Goal: Transaction & Acquisition: Purchase product/service

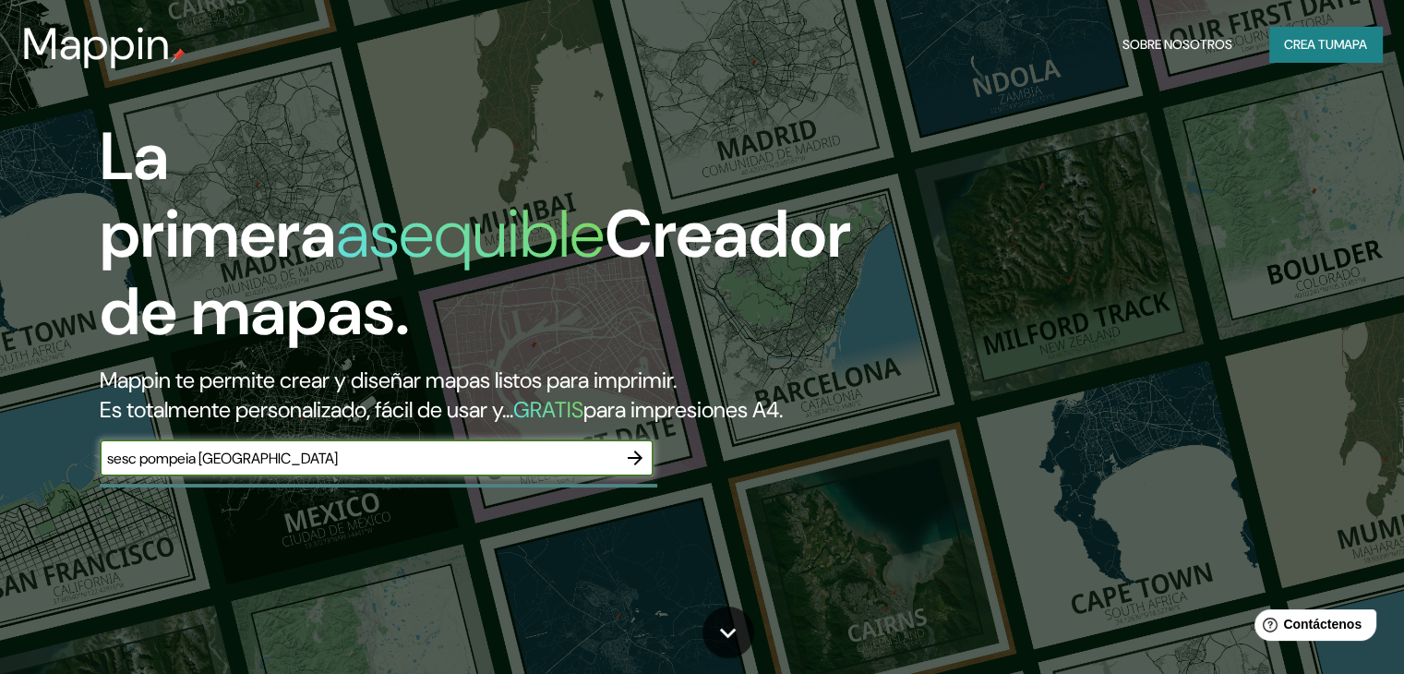
type input "sesc pompeia [GEOGRAPHIC_DATA]"
click at [635, 469] on icon "button" at bounding box center [635, 458] width 22 height 22
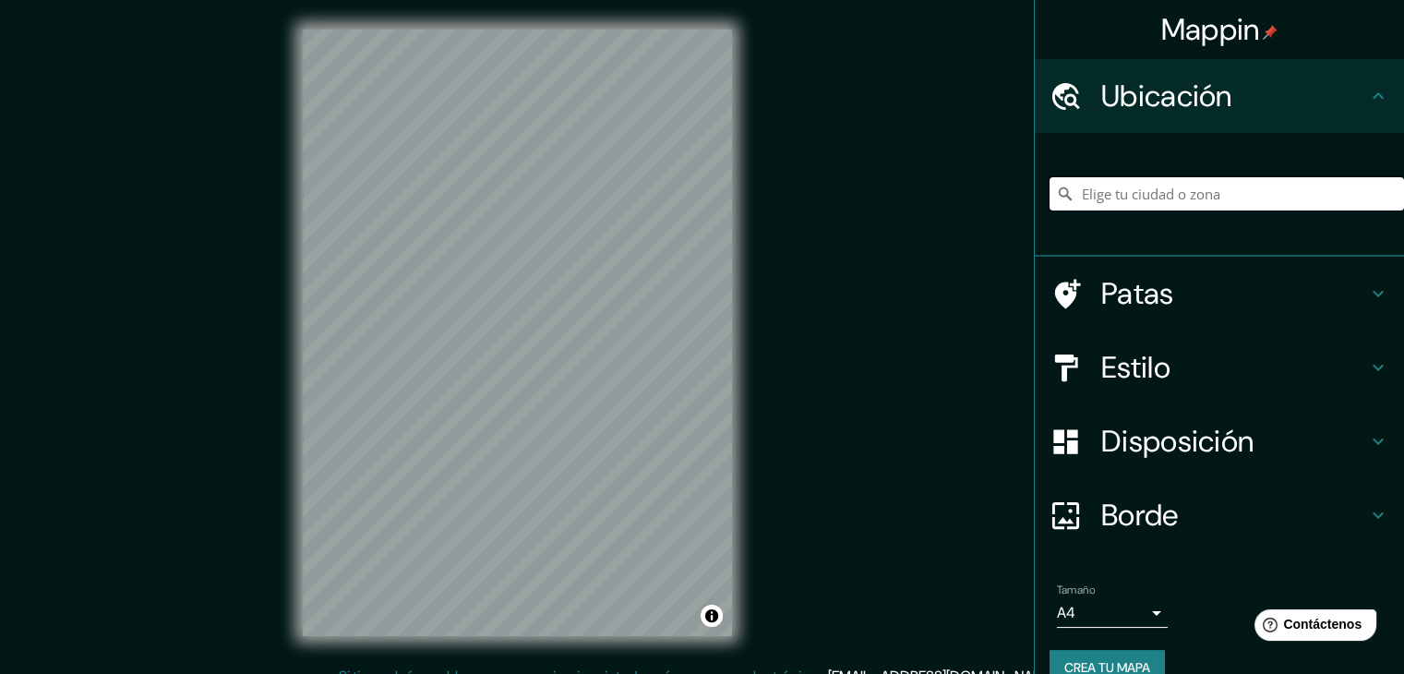
click at [1111, 190] on input "Elige tu ciudad o zona" at bounding box center [1226, 193] width 354 height 33
paste input "[STREET_ADDRESS]"
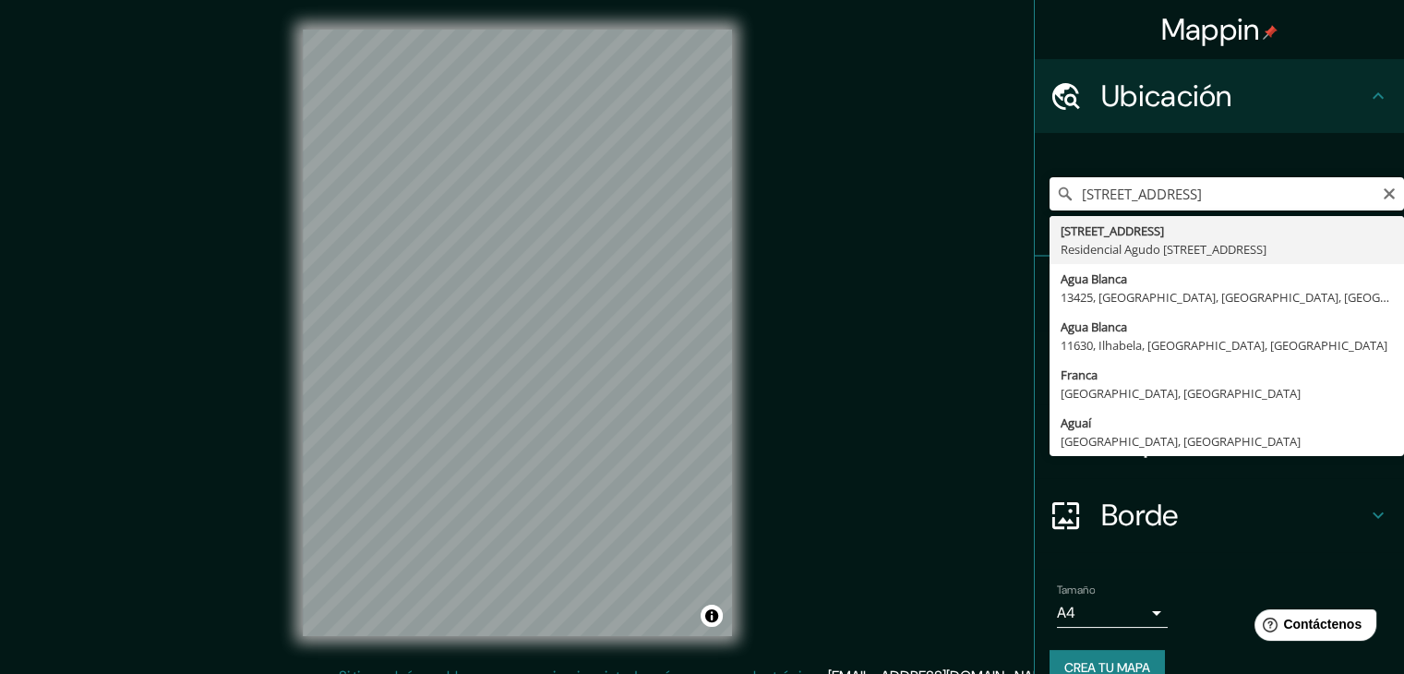
type input "[STREET_ADDRESS]"
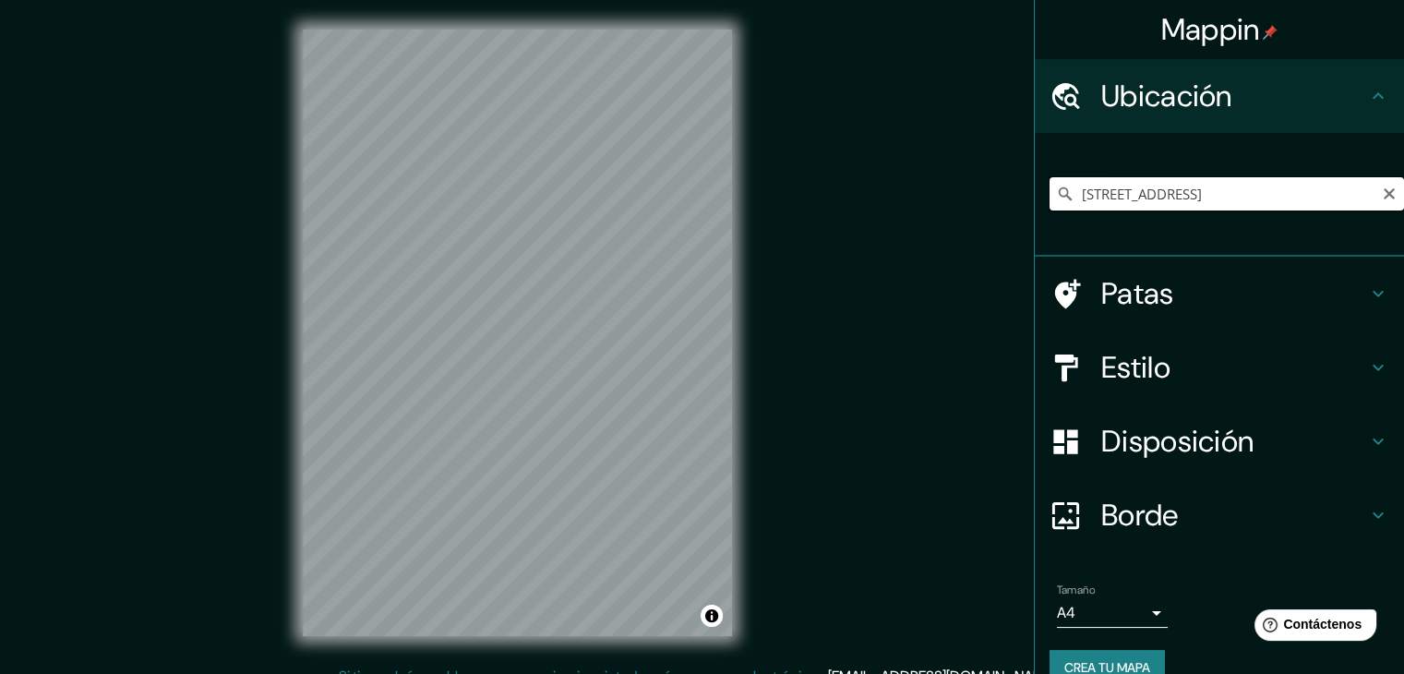
click at [1321, 194] on input "[STREET_ADDRESS]" at bounding box center [1226, 193] width 354 height 33
click at [1381, 188] on icon "Claro" at bounding box center [1388, 193] width 15 height 15
paste input "[STREET_ADDRESS]"
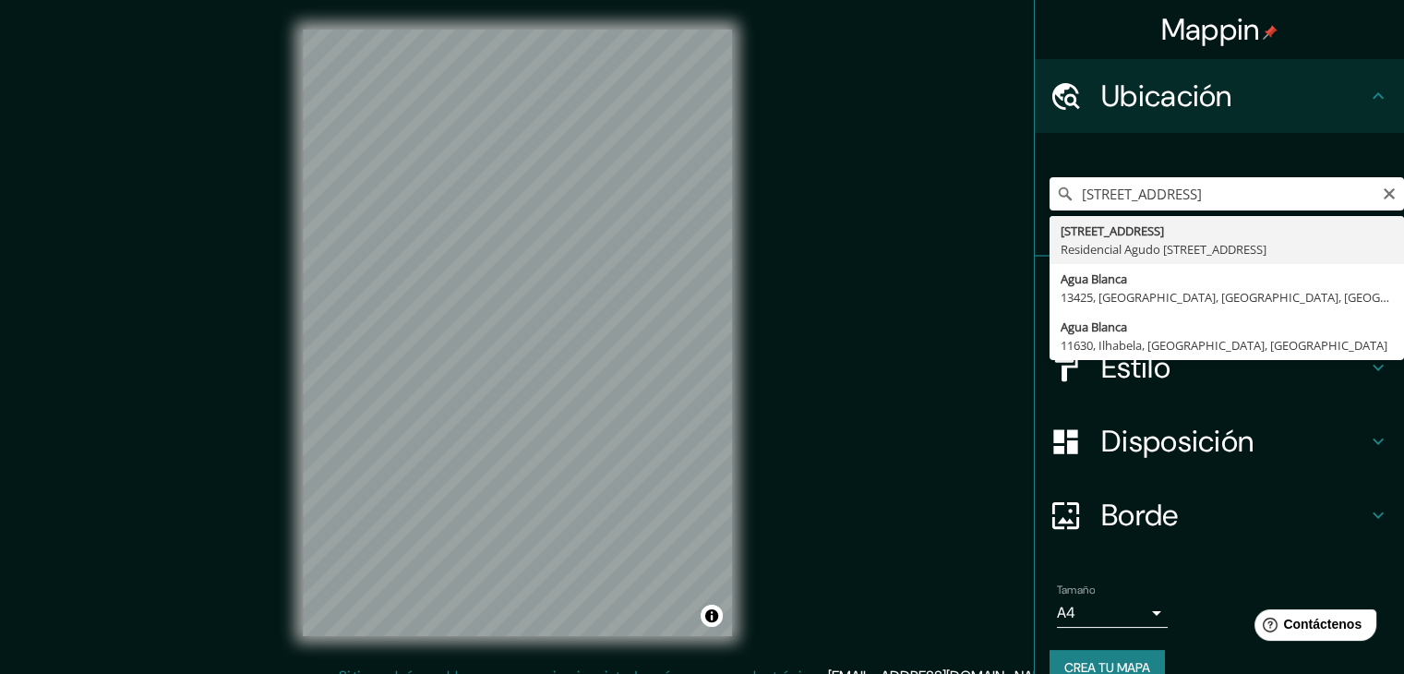
type input "[STREET_ADDRESS]"
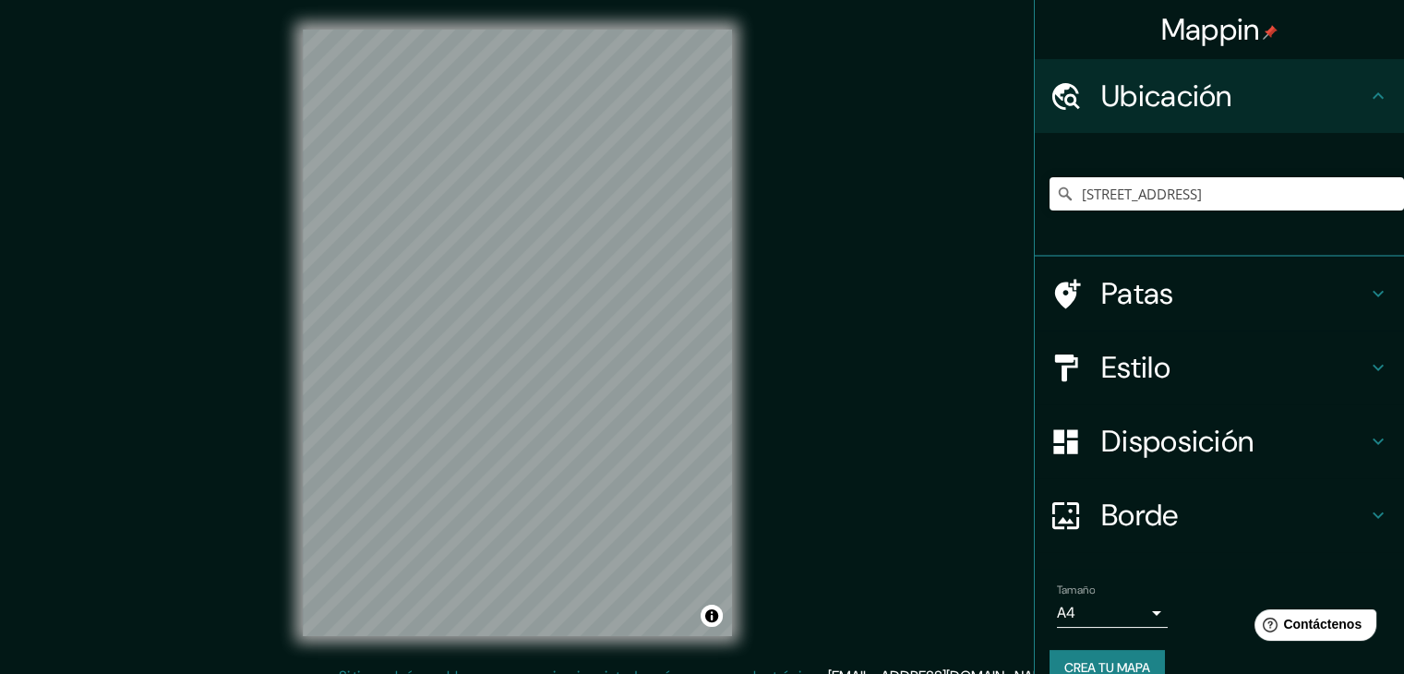
click at [1159, 367] on h4 "Estilo" at bounding box center [1234, 367] width 266 height 37
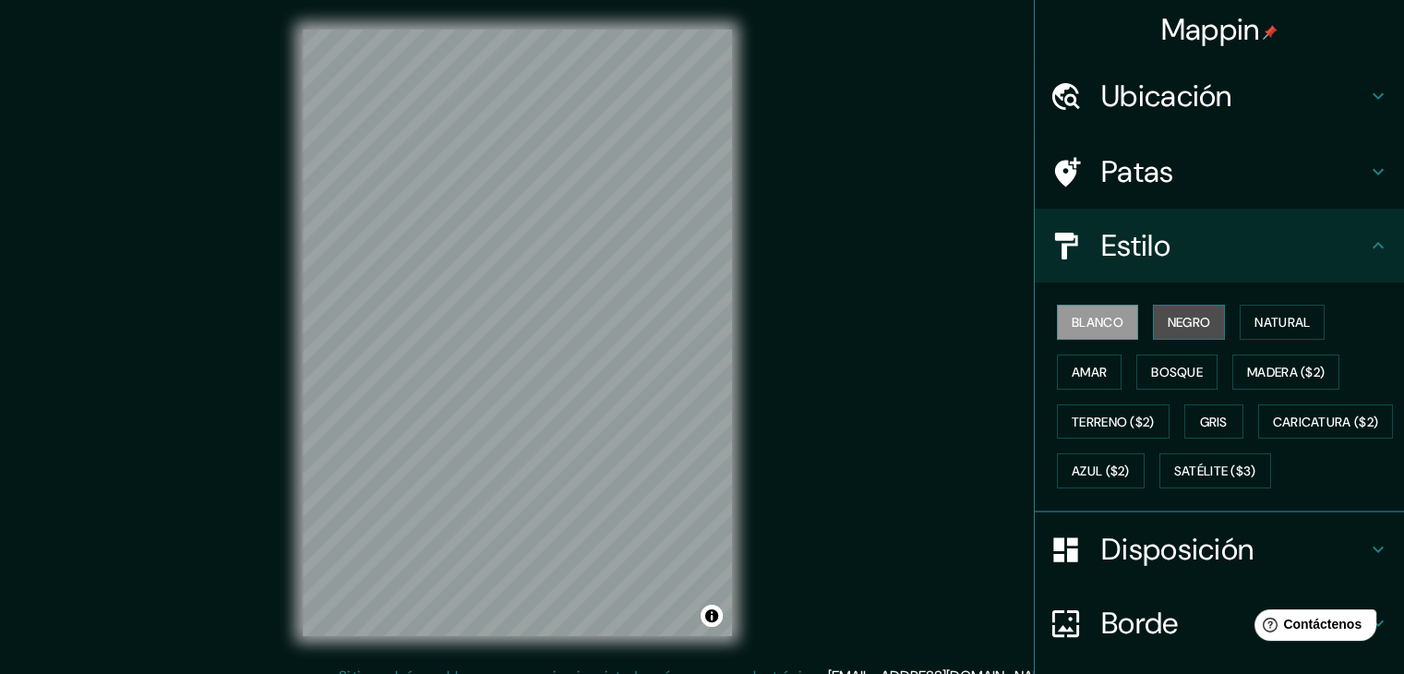
click at [1167, 325] on font "Negro" at bounding box center [1188, 322] width 43 height 17
click at [1071, 374] on font "Amar" at bounding box center [1088, 372] width 35 height 17
click at [1170, 394] on div "Blanco Negro Natural Amar Bosque Madera ($2) Terreno ($2) Gris Caricatura ($2) …" at bounding box center [1226, 396] width 354 height 198
drag, startPoint x: 1135, startPoint y: 428, endPoint x: 1316, endPoint y: 418, distance: 181.2
click at [1316, 418] on div "Blanco Negro Natural Amar Bosque Madera ($2) Terreno ($2) Gris Caricatura ($2) …" at bounding box center [1226, 396] width 354 height 198
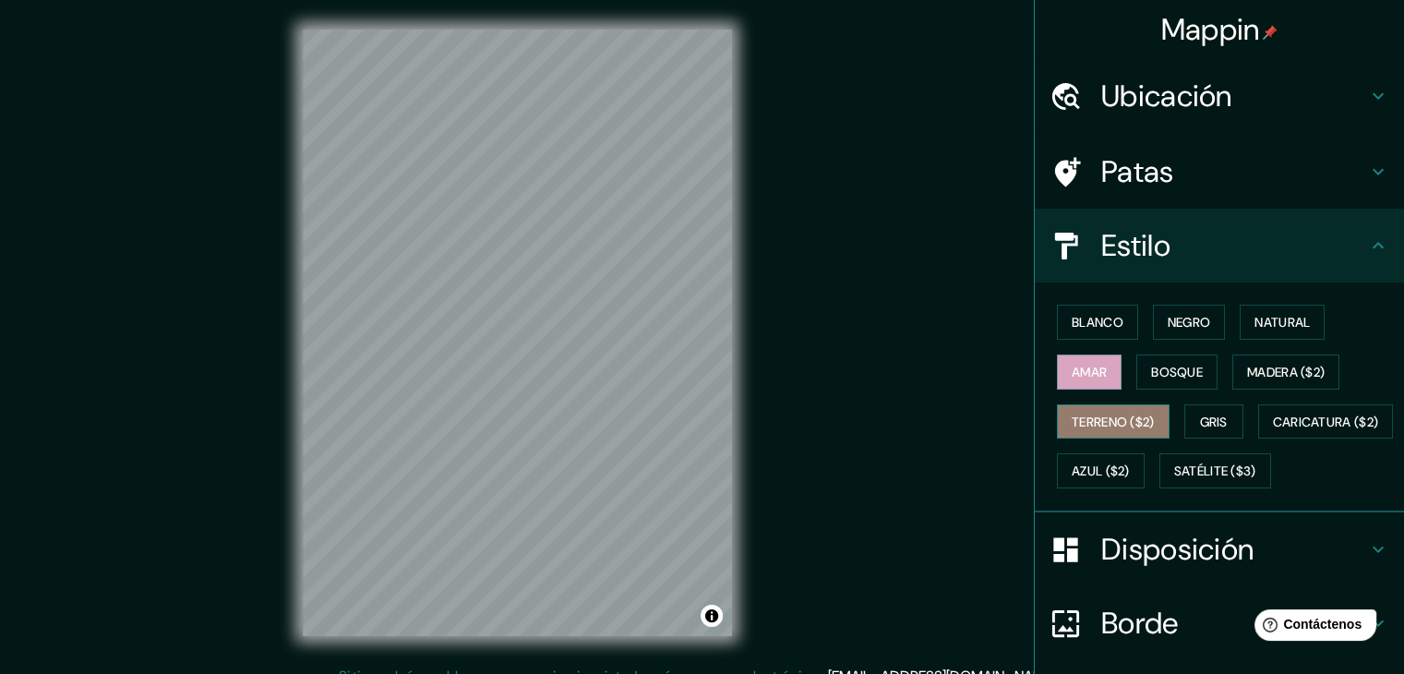
click at [1148, 422] on button "Terreno ($2)" at bounding box center [1113, 421] width 113 height 35
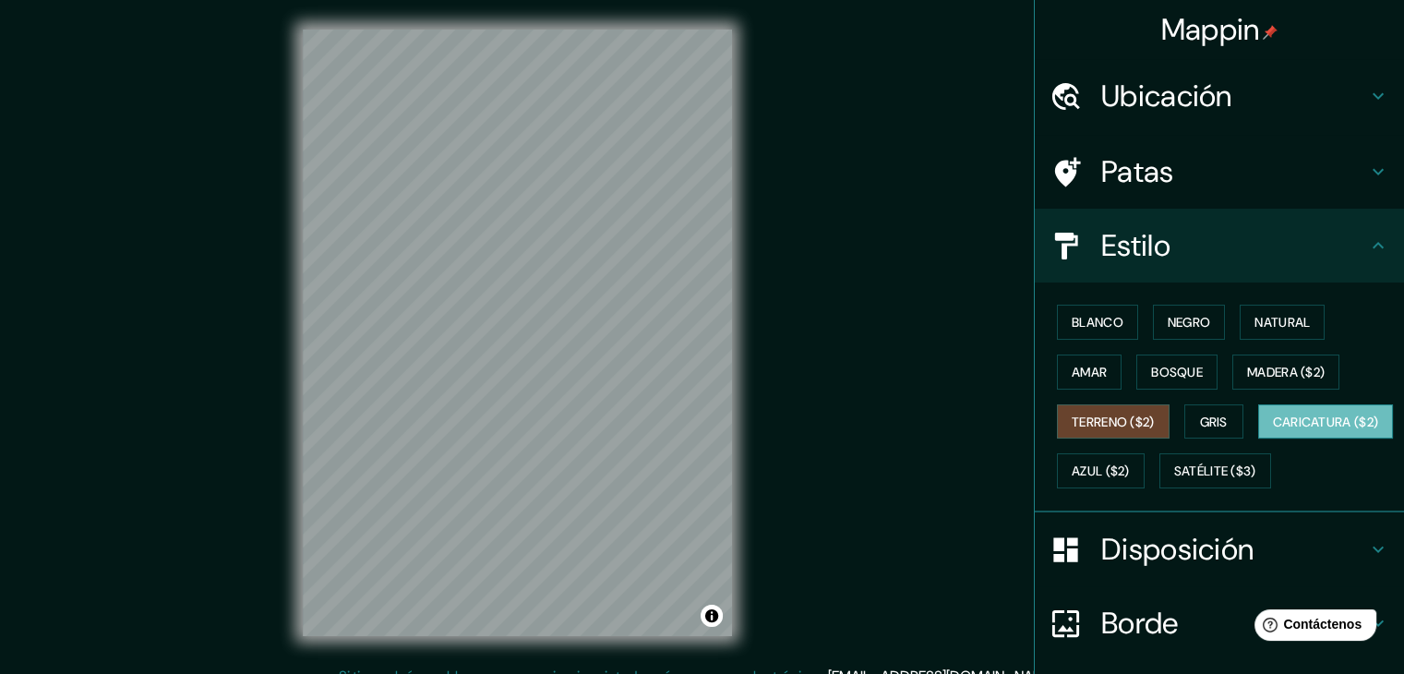
click at [1273, 430] on font "Caricatura ($2)" at bounding box center [1326, 421] width 106 height 17
click at [1174, 480] on font "Satélite ($3)" at bounding box center [1215, 471] width 82 height 17
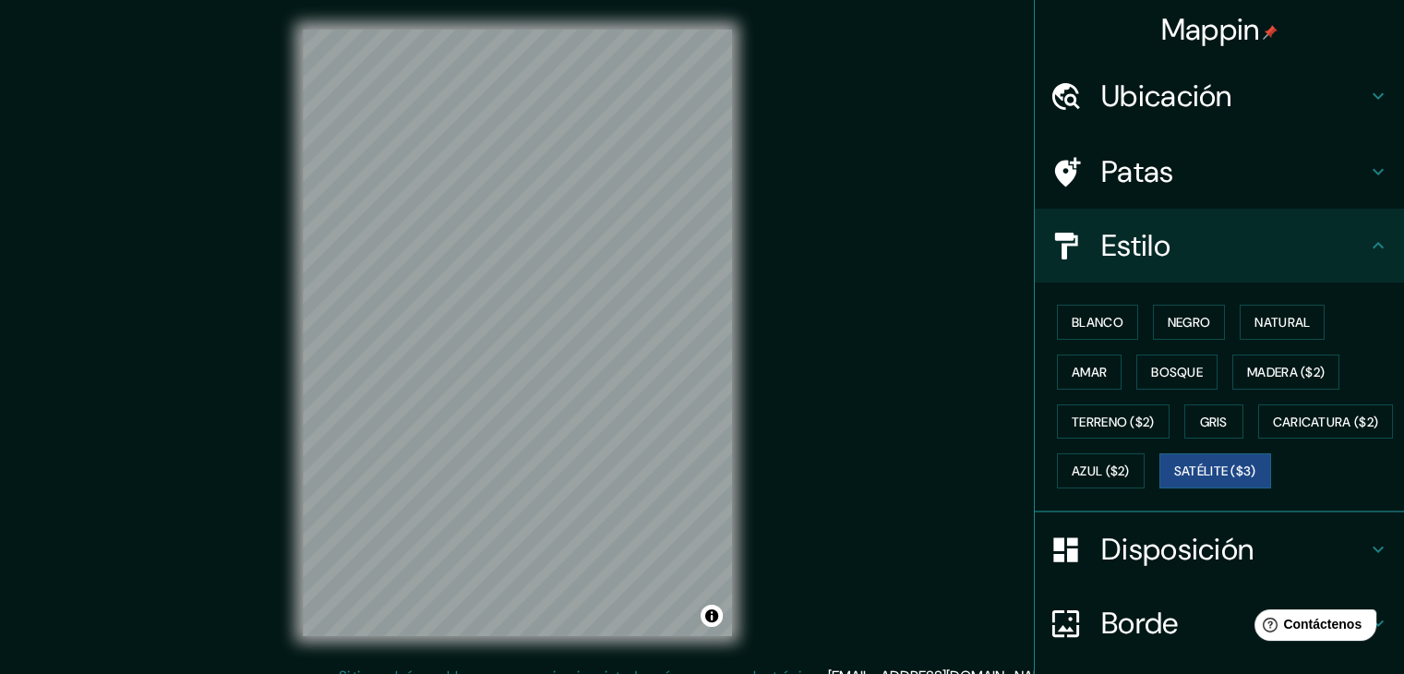
click at [1179, 93] on font "Ubicación" at bounding box center [1166, 96] width 131 height 39
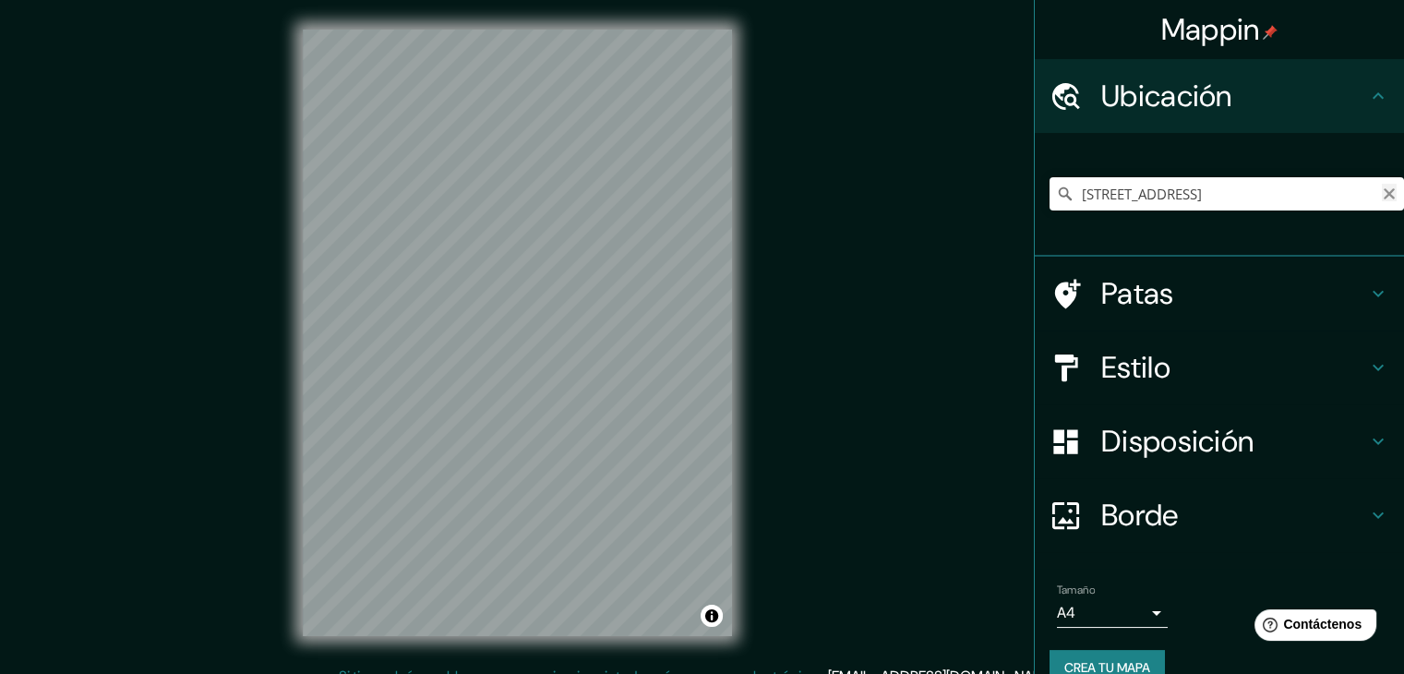
click at [1383, 190] on icon "Claro" at bounding box center [1388, 193] width 11 height 11
click at [1106, 191] on input "Elige tu ciudad o zona" at bounding box center [1226, 193] width 354 height 33
paste input "R. Clélia, 93 - Água Branca, São Paulo"
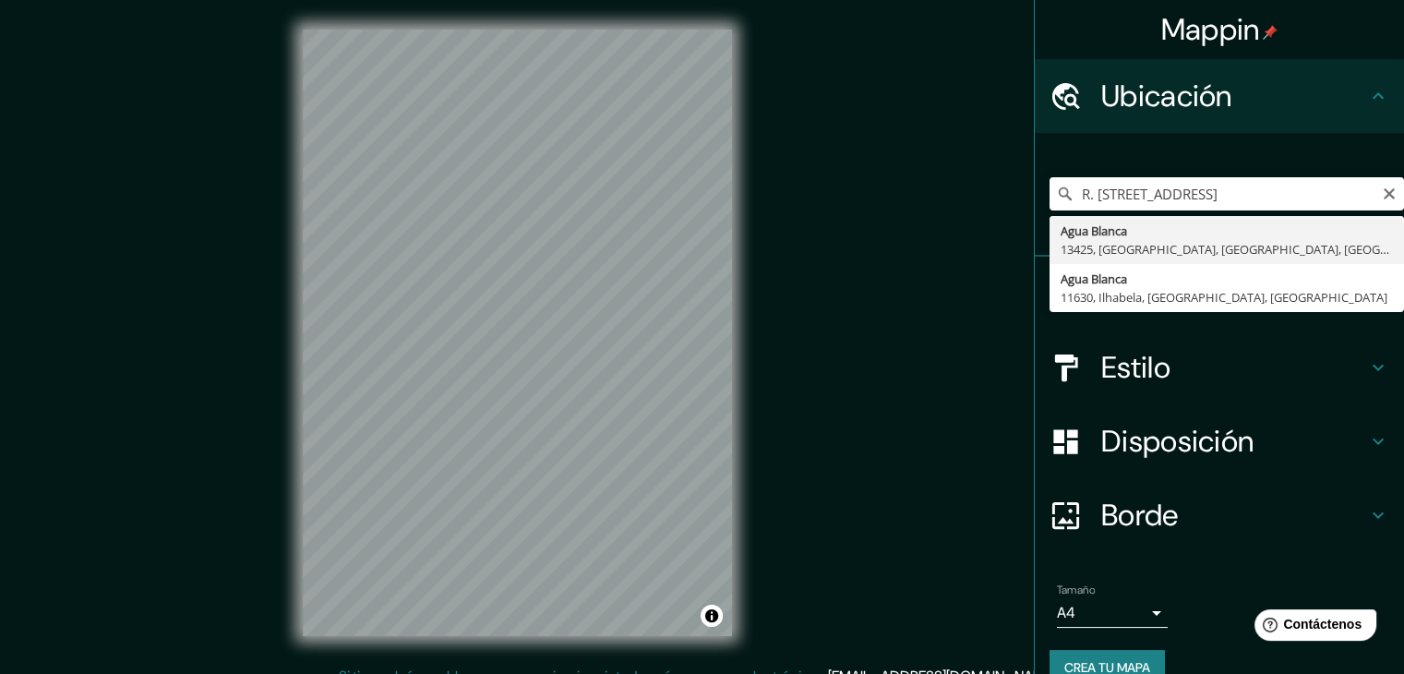
type input "Água Branca, 13425, [GEOGRAPHIC_DATA], [GEOGRAPHIC_DATA], [GEOGRAPHIC_DATA]"
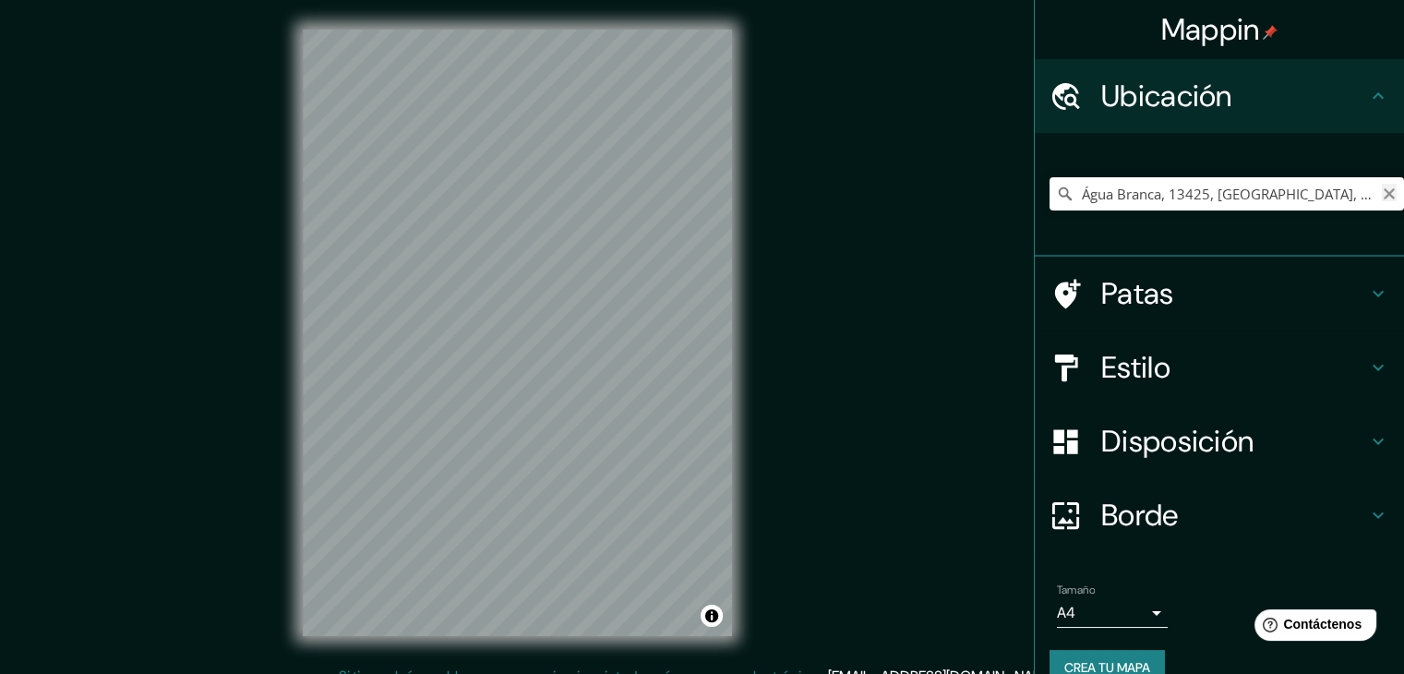
click at [1383, 196] on icon "Claro" at bounding box center [1388, 193] width 11 height 11
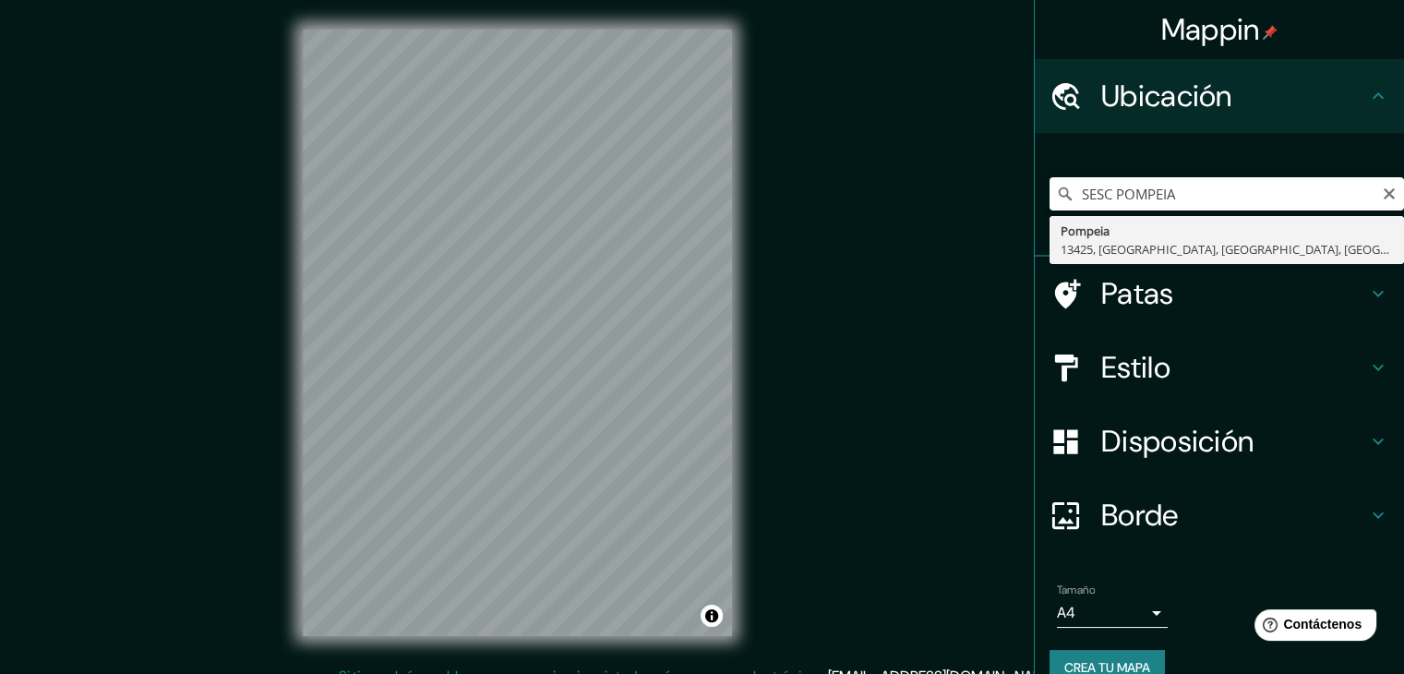
type input "Pompéia, 13425, [GEOGRAPHIC_DATA], [GEOGRAPHIC_DATA], [GEOGRAPHIC_DATA]"
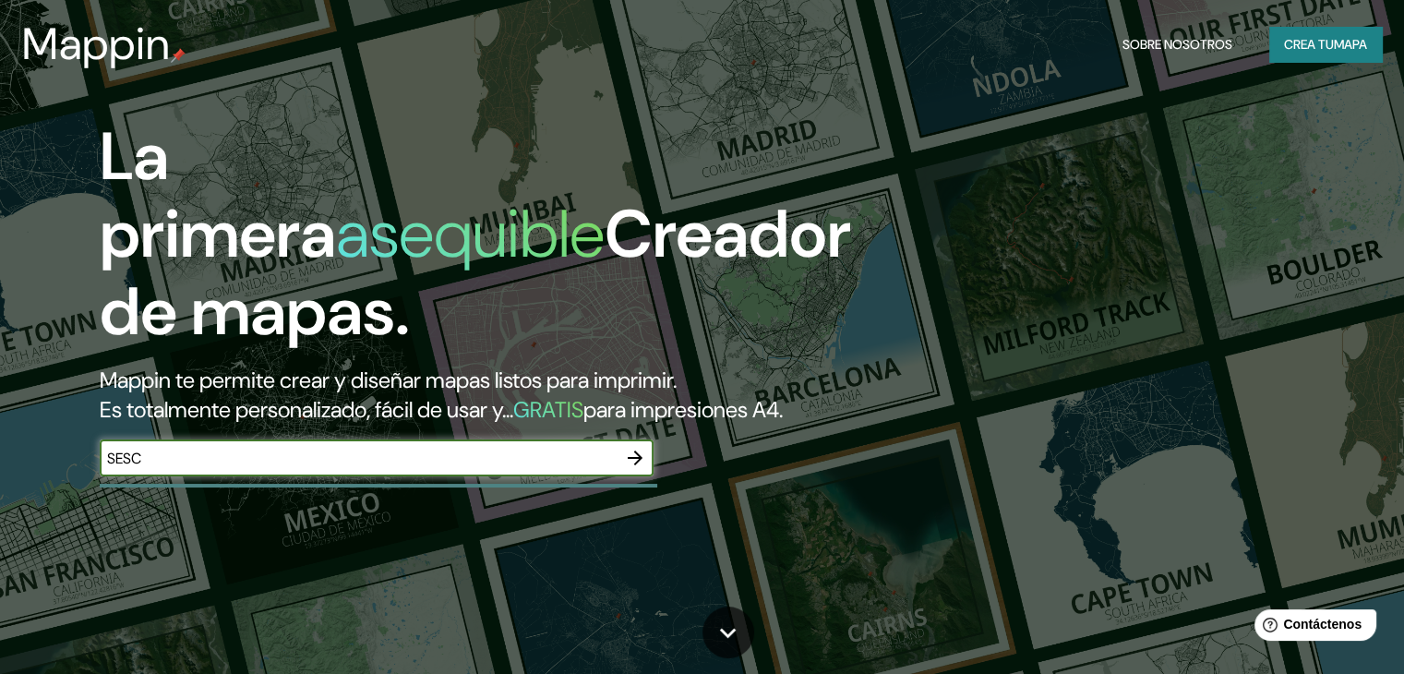
type input "sesc pompeia [GEOGRAPHIC_DATA]"
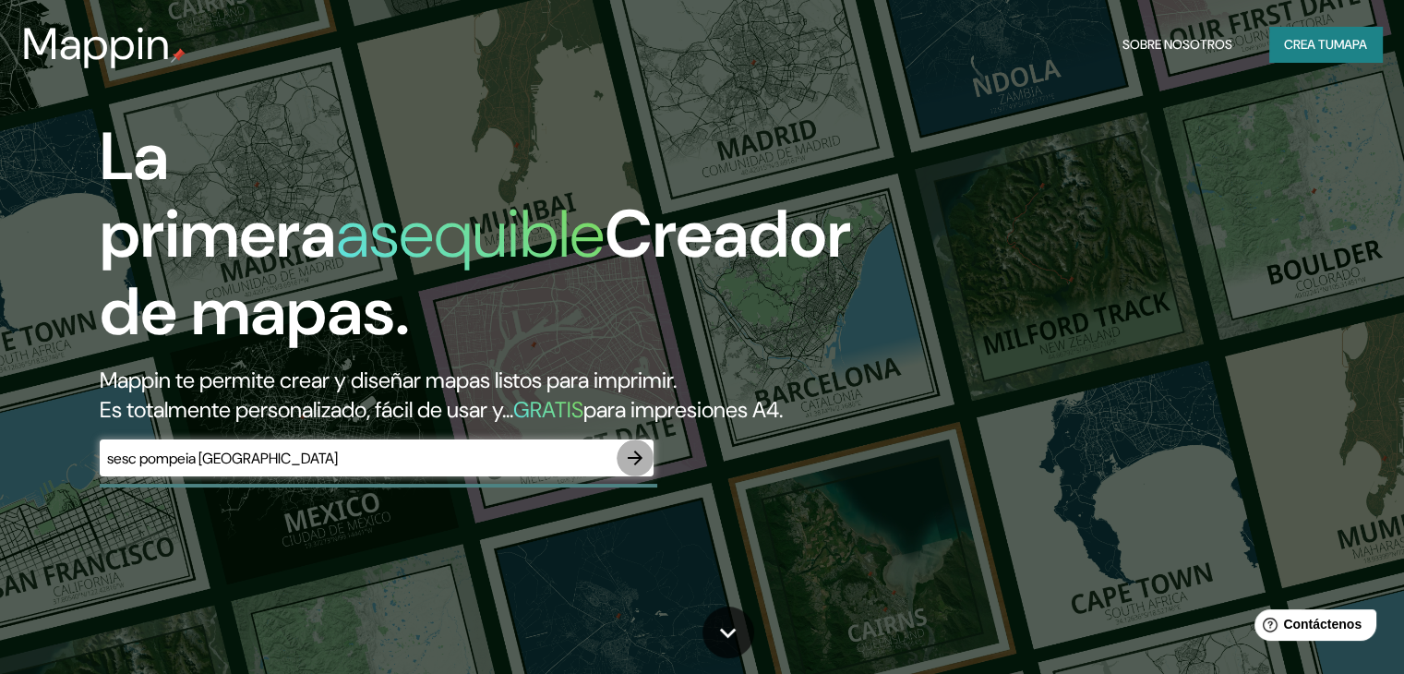
click at [643, 469] on icon "button" at bounding box center [635, 458] width 22 height 22
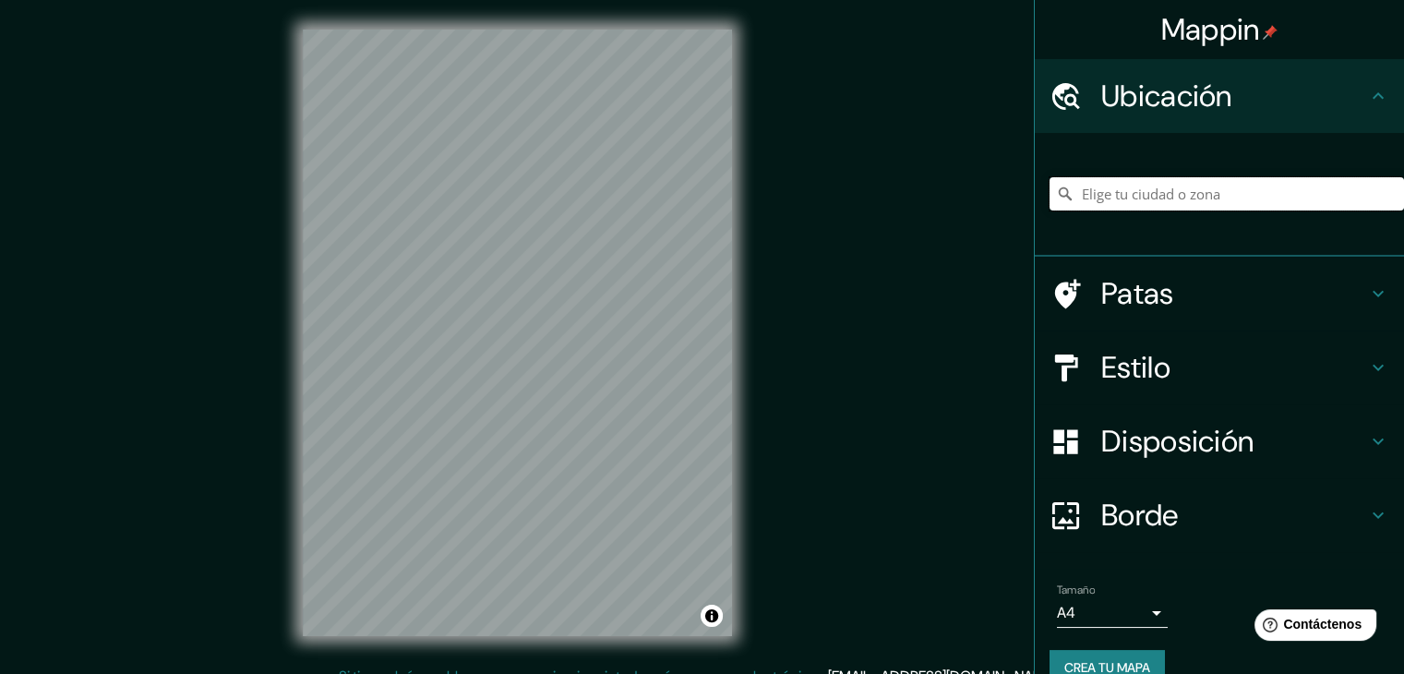
click at [1157, 191] on input "Elige tu ciudad o zona" at bounding box center [1226, 193] width 354 height 33
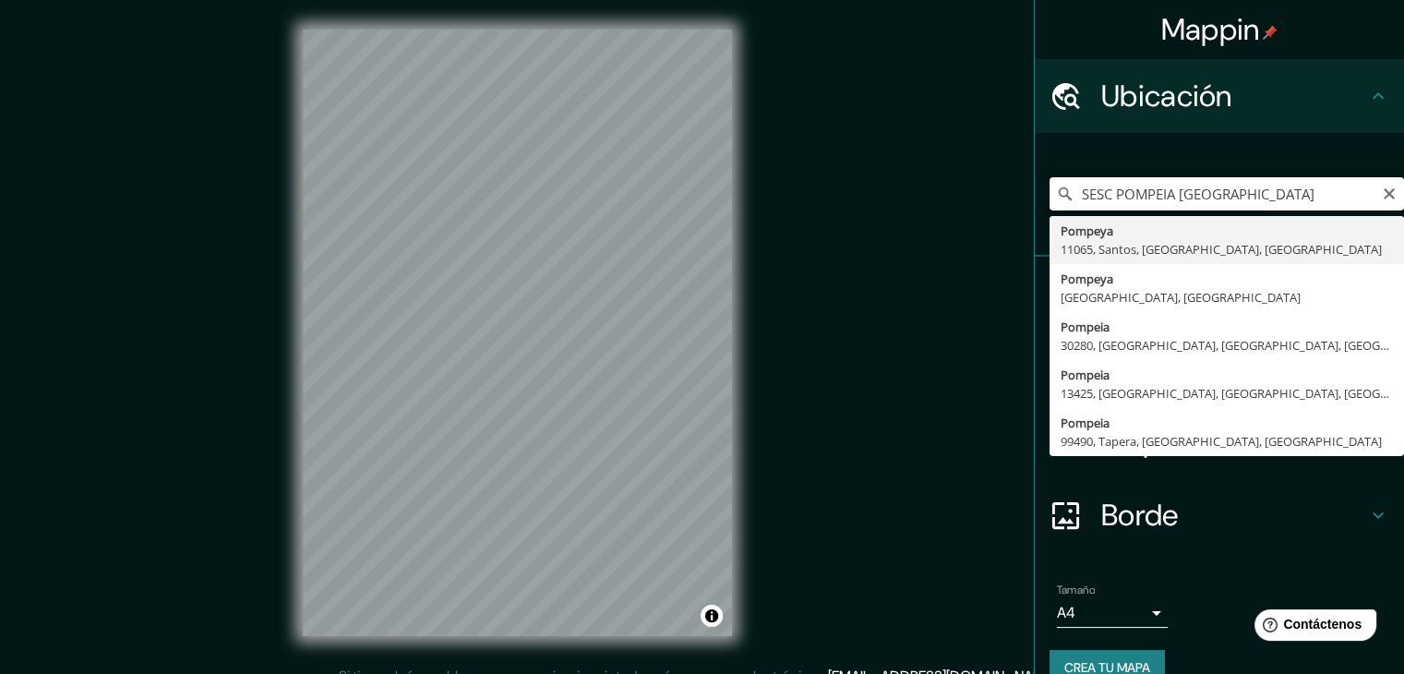
click at [1068, 191] on input "SESC POMPEIA [GEOGRAPHIC_DATA]" at bounding box center [1226, 193] width 354 height 33
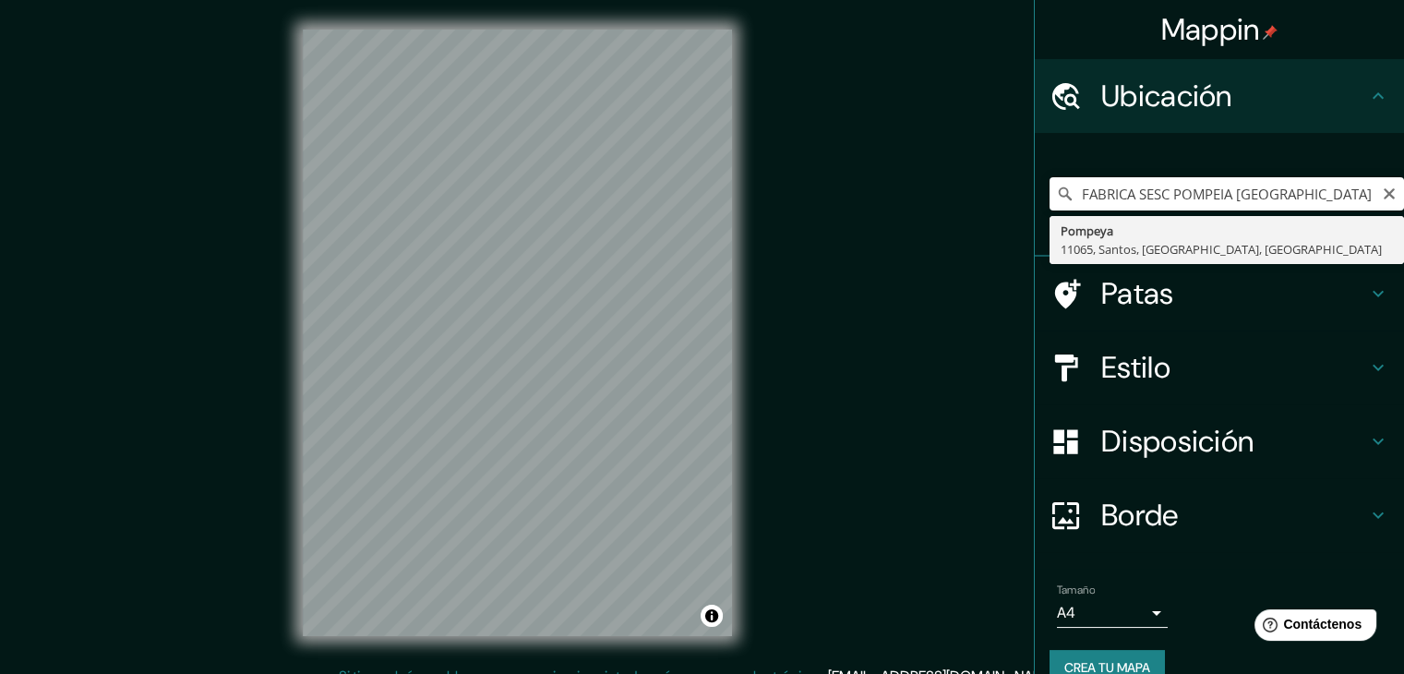
type input "Pompeia, 11065, [GEOGRAPHIC_DATA], [GEOGRAPHIC_DATA], [GEOGRAPHIC_DATA]"
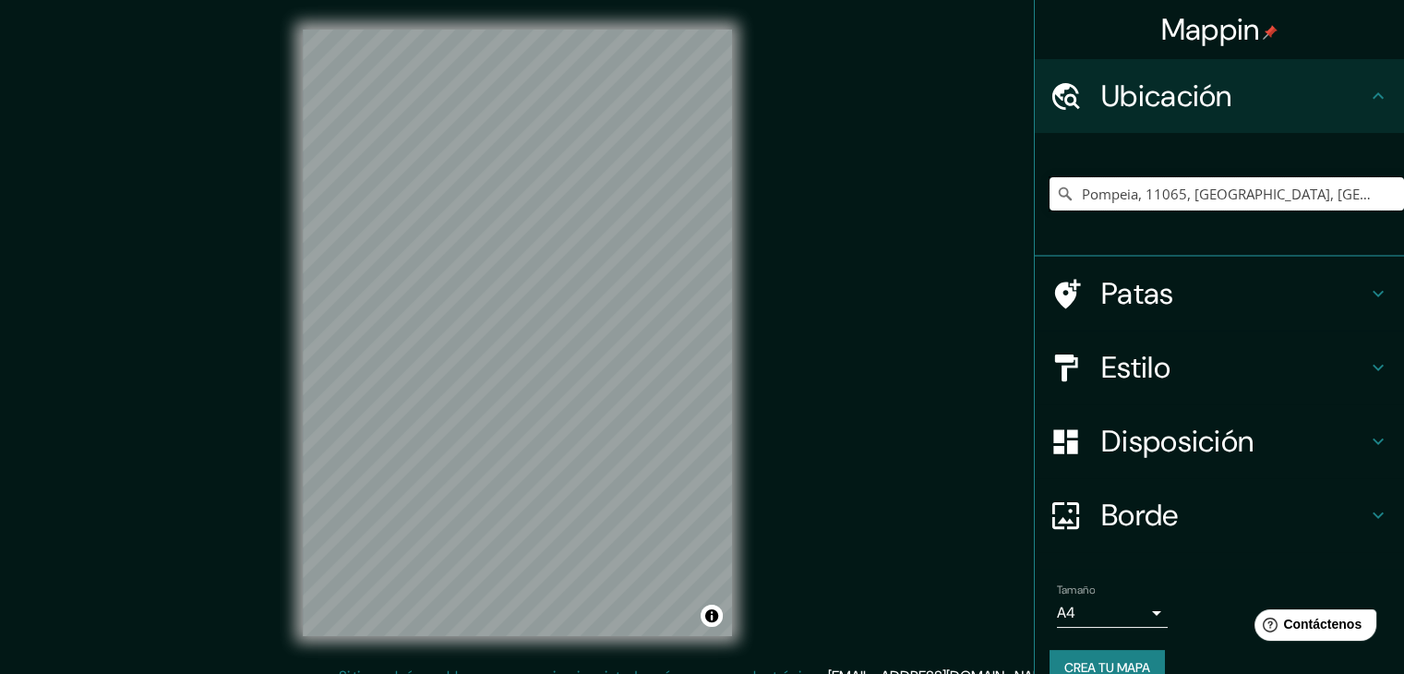
drag, startPoint x: 1358, startPoint y: 188, endPoint x: 974, endPoint y: 170, distance: 384.3
click at [963, 171] on div "Mappin Ubicación Pompeia, 11065, [GEOGRAPHIC_DATA], [GEOGRAPHIC_DATA], [GEOGRAP…" at bounding box center [702, 347] width 1404 height 695
click at [1381, 193] on icon "Claro" at bounding box center [1388, 193] width 15 height 15
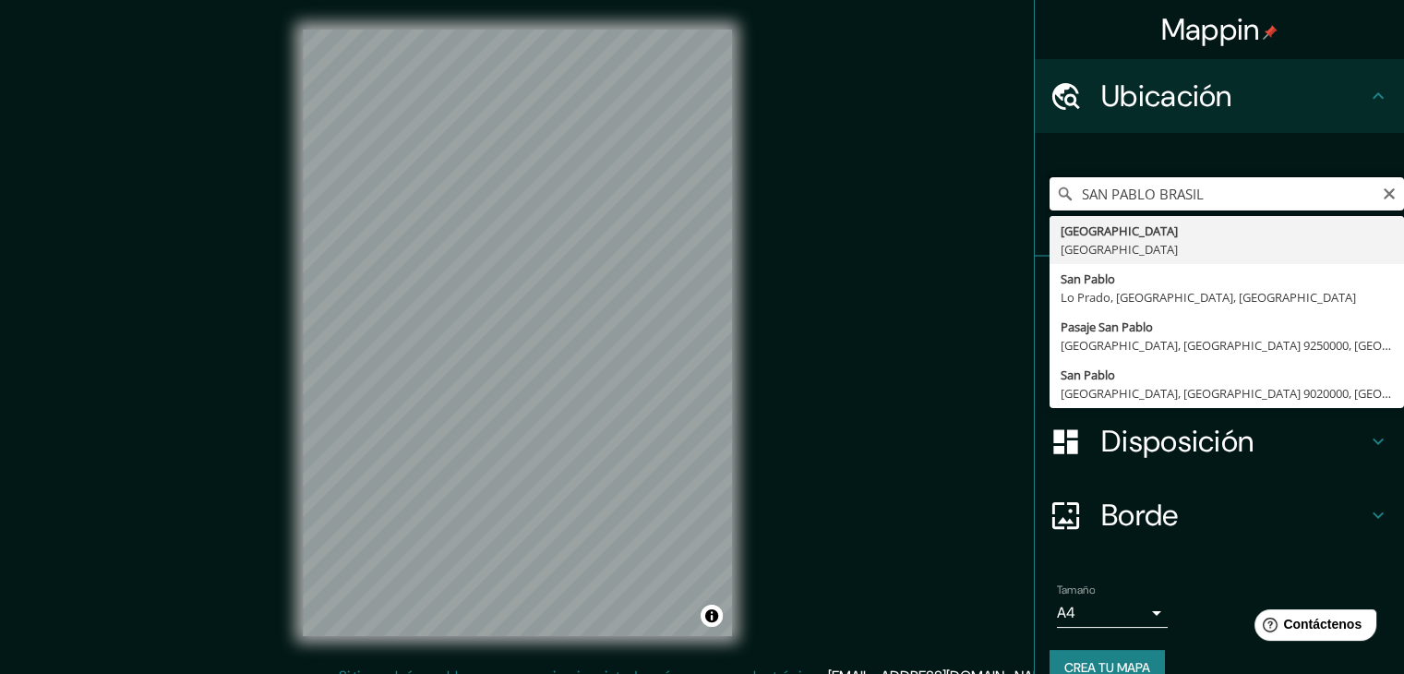
drag, startPoint x: 1225, startPoint y: 185, endPoint x: 861, endPoint y: 190, distance: 364.5
click at [861, 190] on div "Mappin Ubicación [GEOGRAPHIC_DATA] [GEOGRAPHIC_DATA] [GEOGRAPHIC_DATA] [GEOGRAP…" at bounding box center [702, 347] width 1404 height 695
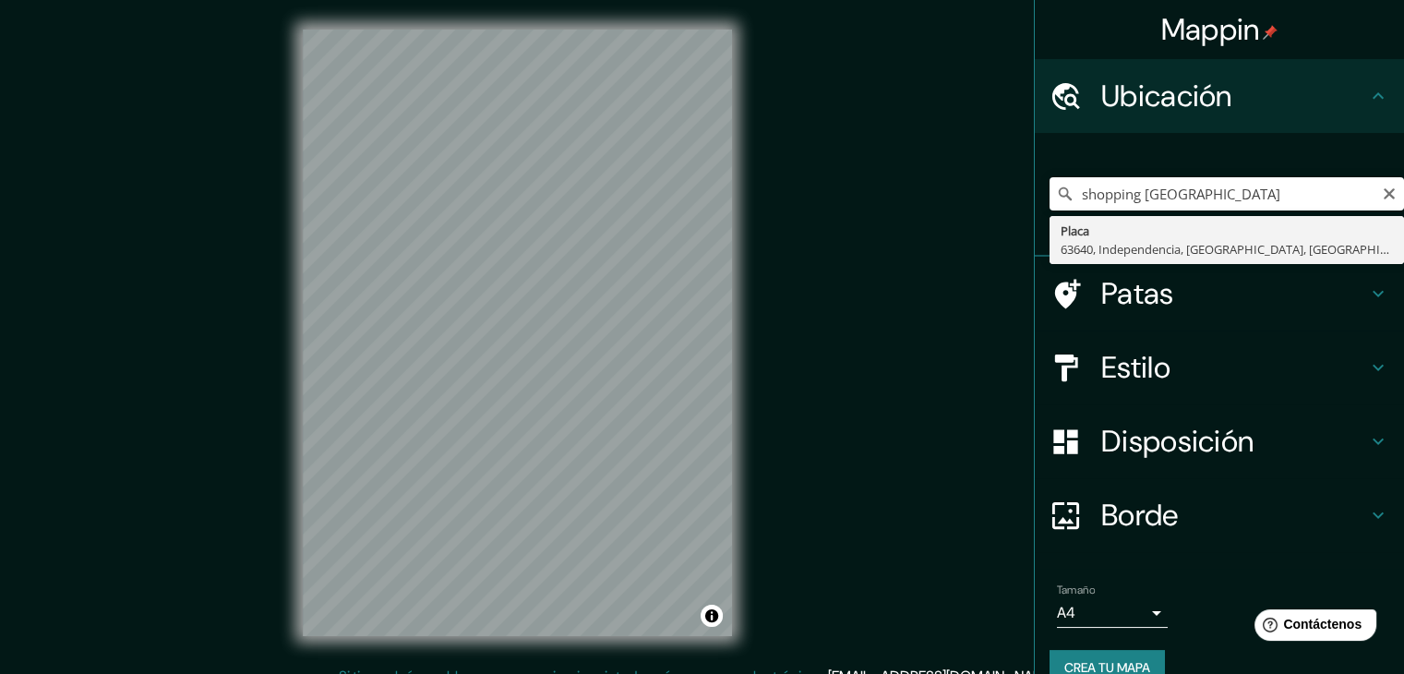
type input "Placa, 63640, Independência, [GEOGRAPHIC_DATA], [GEOGRAPHIC_DATA]"
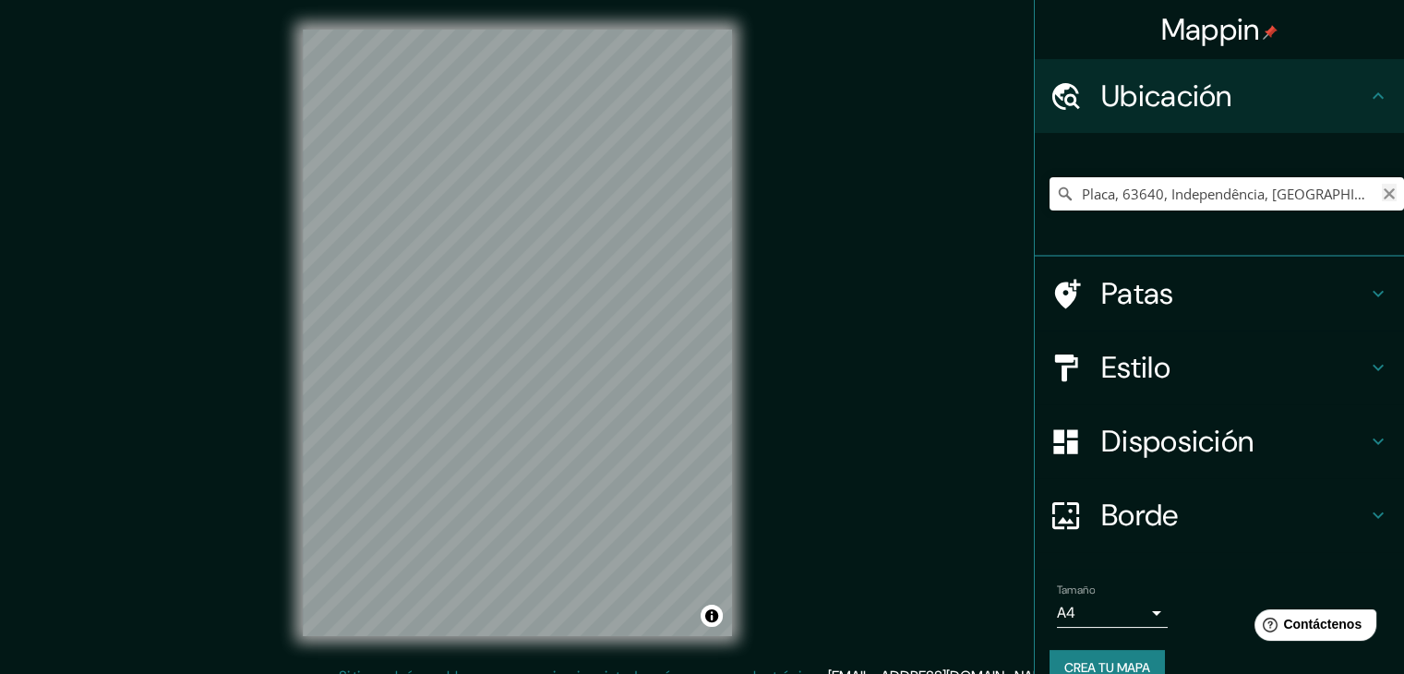
click at [1381, 190] on icon "Claro" at bounding box center [1388, 193] width 15 height 15
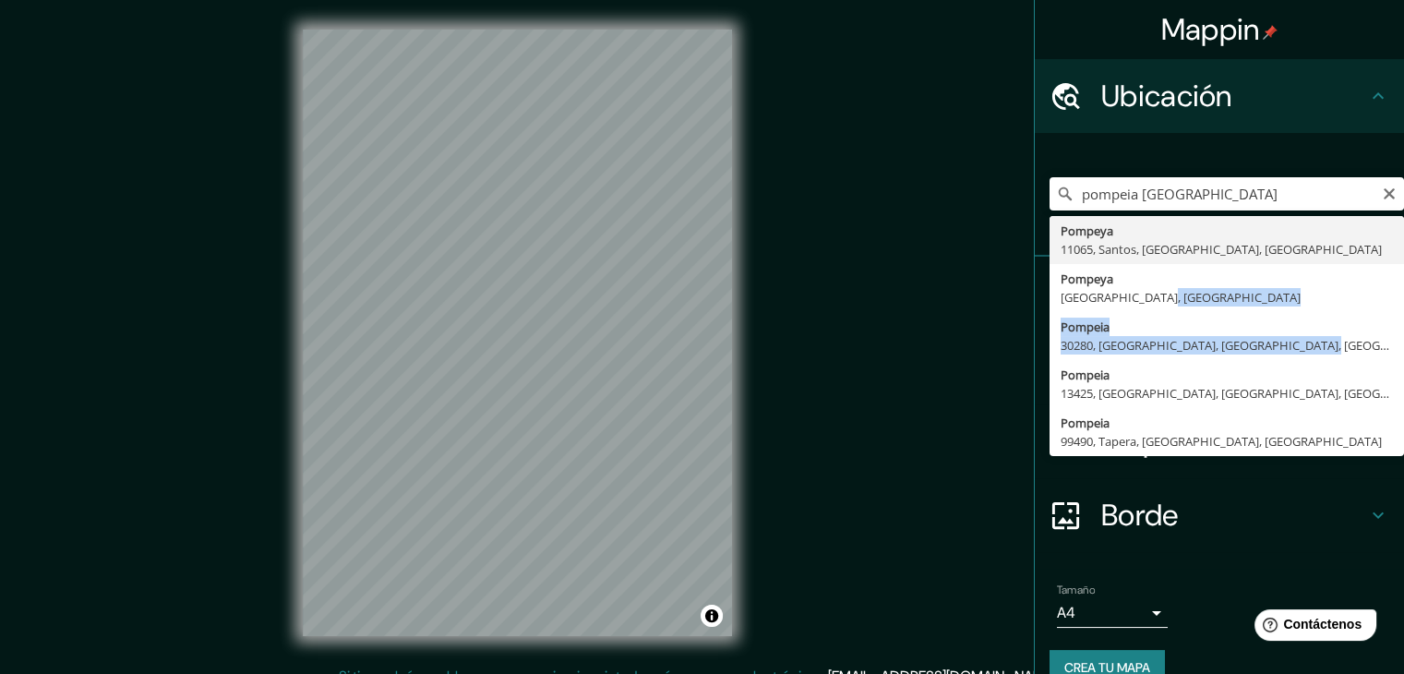
drag, startPoint x: 1234, startPoint y: 304, endPoint x: 1310, endPoint y: 352, distance: 90.4
type input "Pompéia, 30280, [GEOGRAPHIC_DATA], [GEOGRAPHIC_DATA], [GEOGRAPHIC_DATA]"
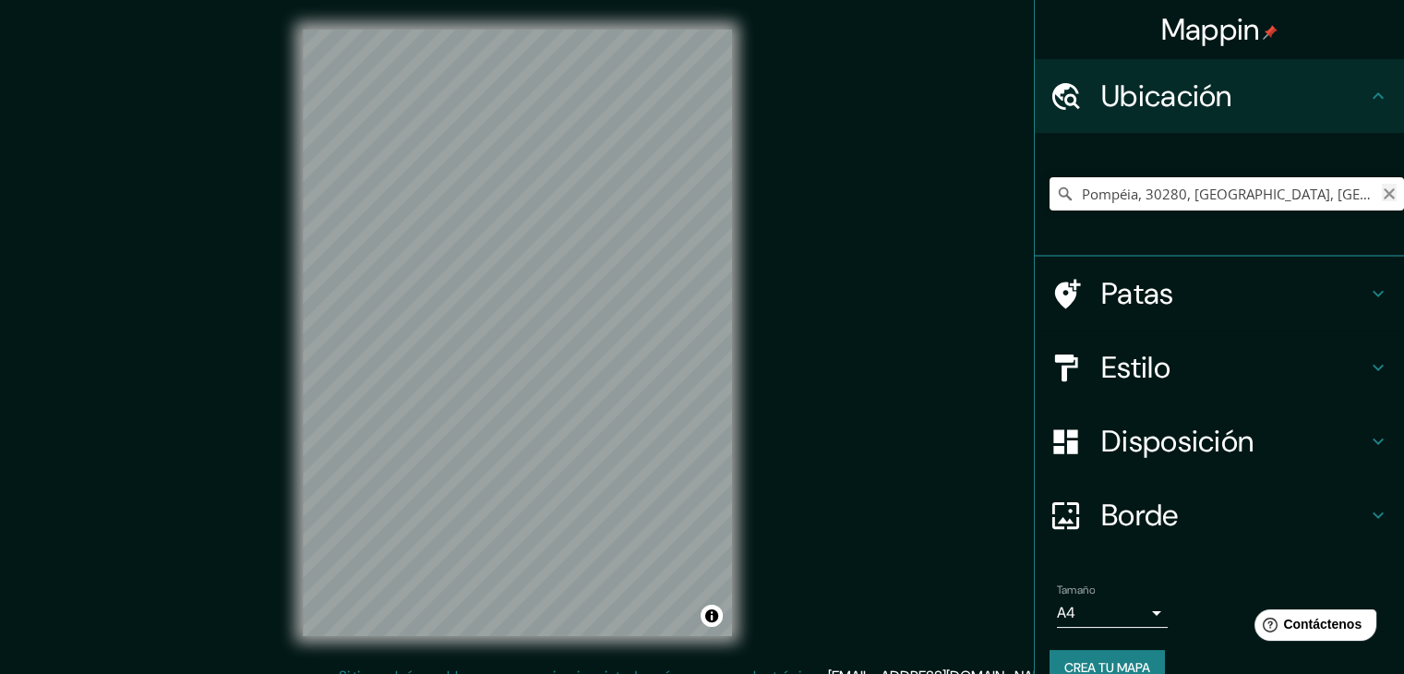
click at [1383, 197] on icon "Claro" at bounding box center [1388, 193] width 11 height 11
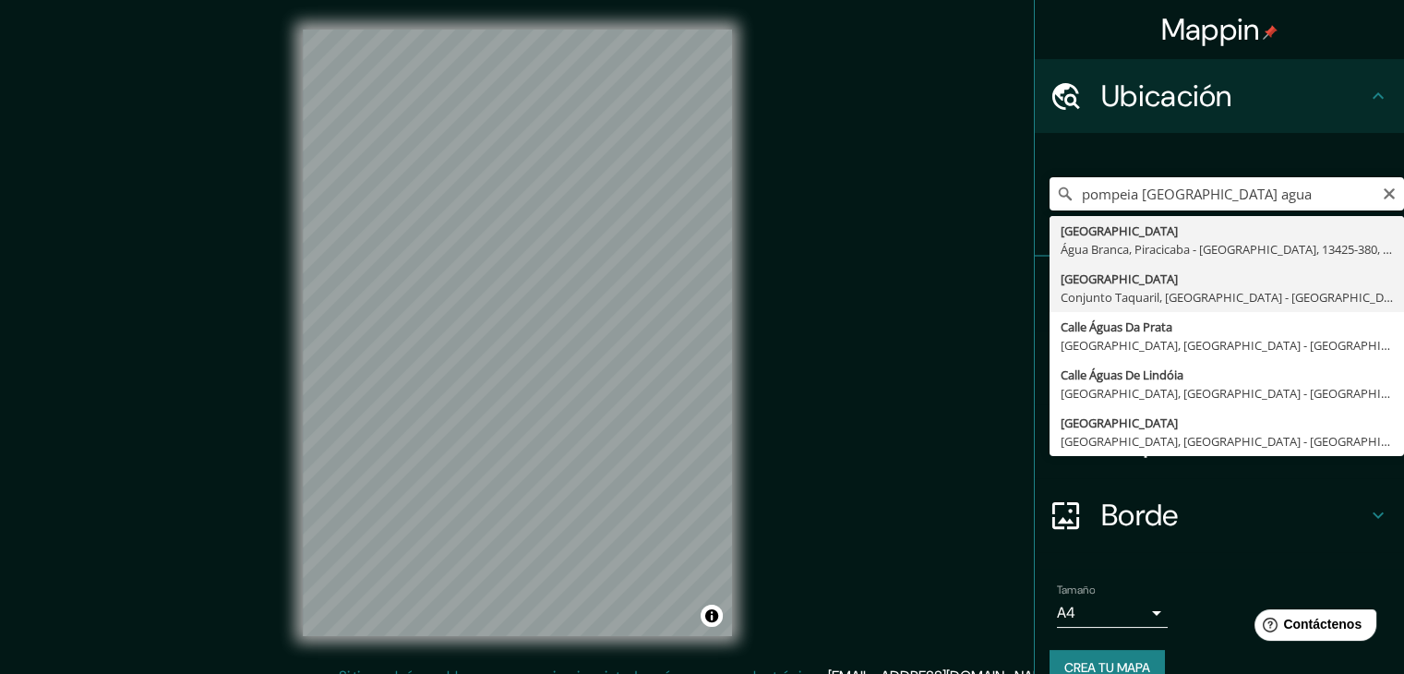
type input "[GEOGRAPHIC_DATA], Conjunto Taquaril, [GEOGRAPHIC_DATA] - [GEOGRAPHIC_DATA], 30…"
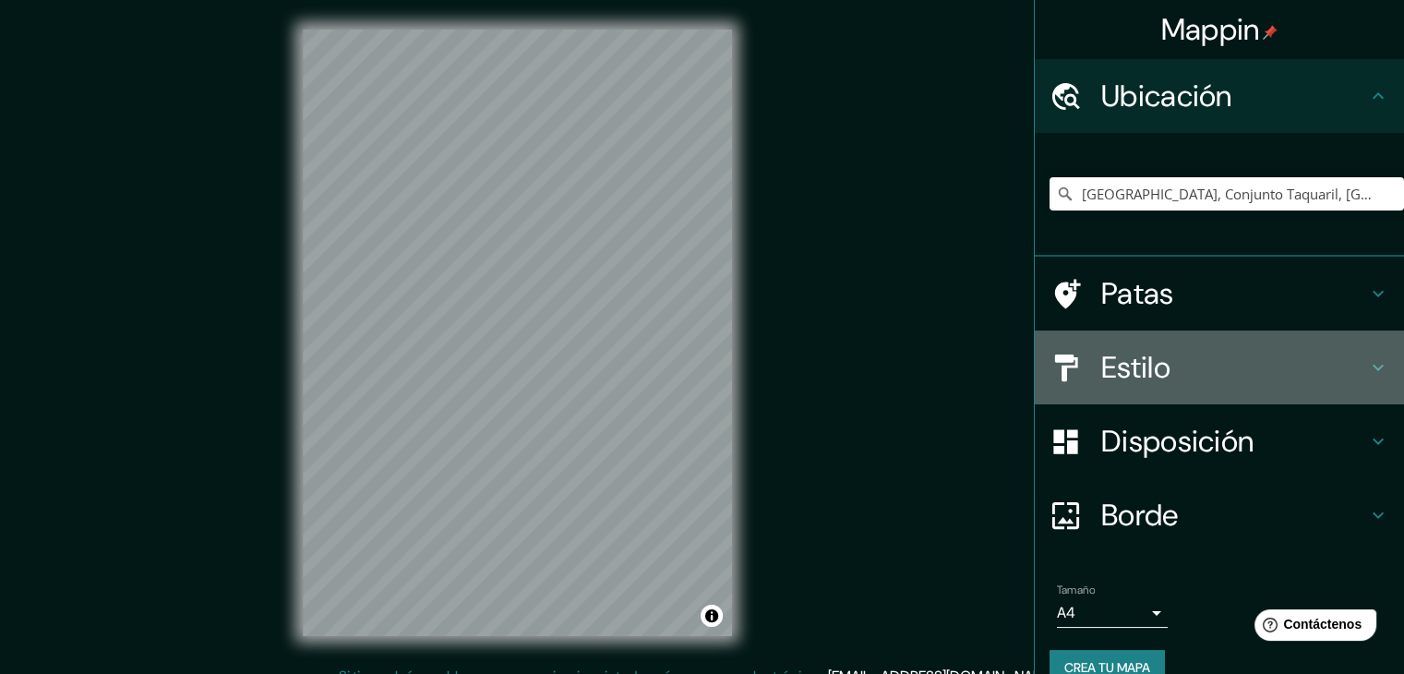
click at [1156, 363] on font "Estilo" at bounding box center [1135, 367] width 69 height 39
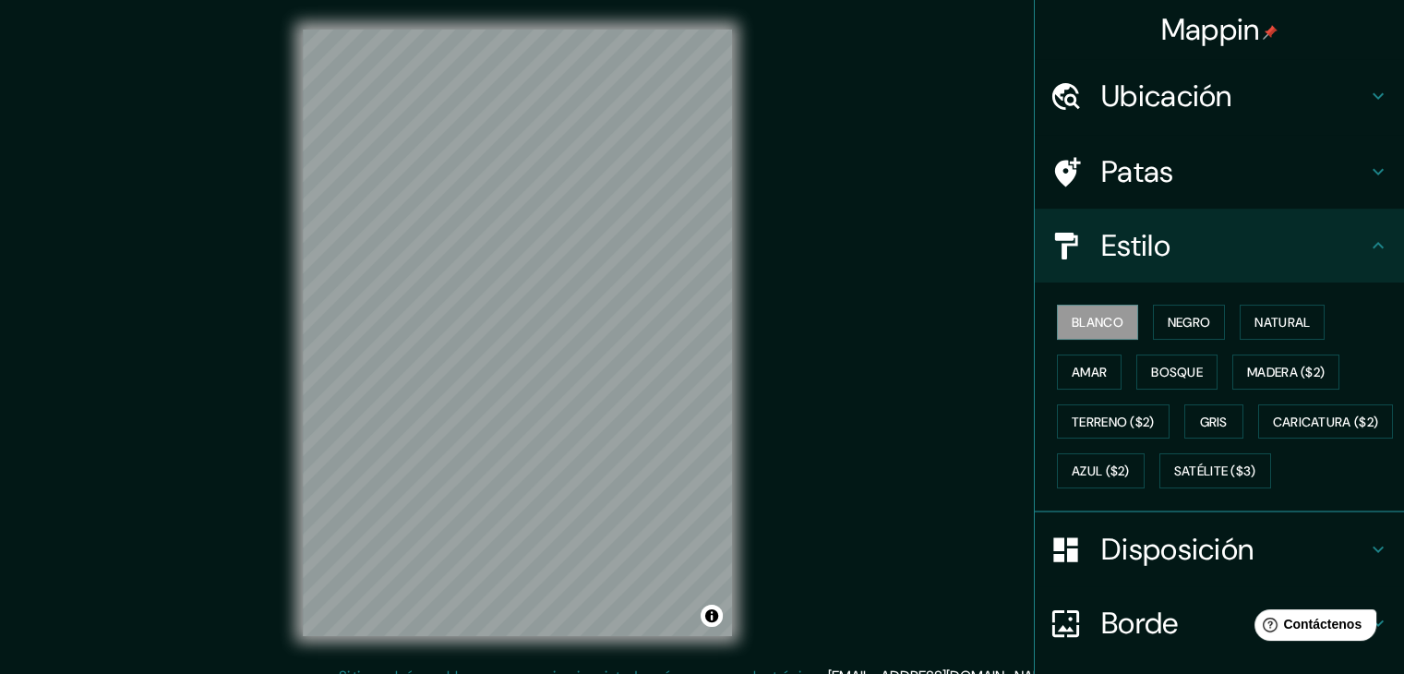
click at [1214, 173] on h4 "Patas" at bounding box center [1234, 171] width 266 height 37
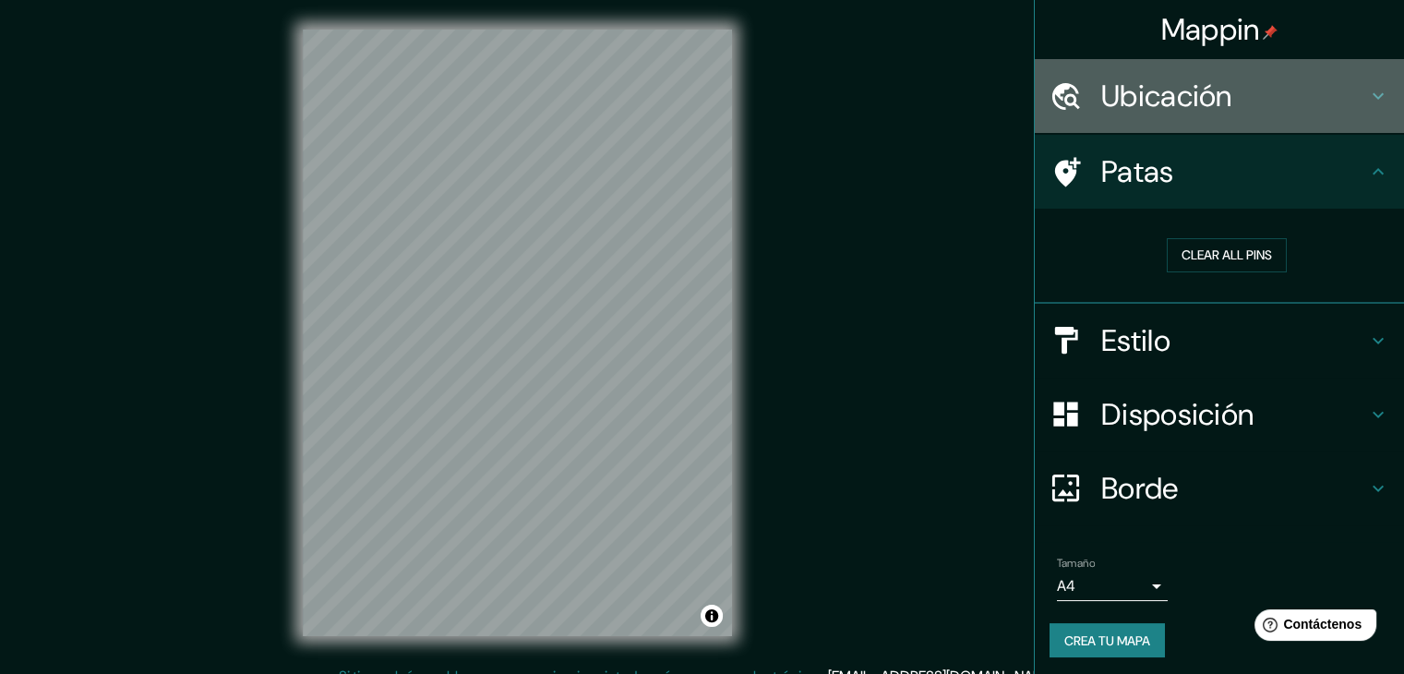
click at [1231, 90] on h4 "Ubicación" at bounding box center [1234, 96] width 266 height 37
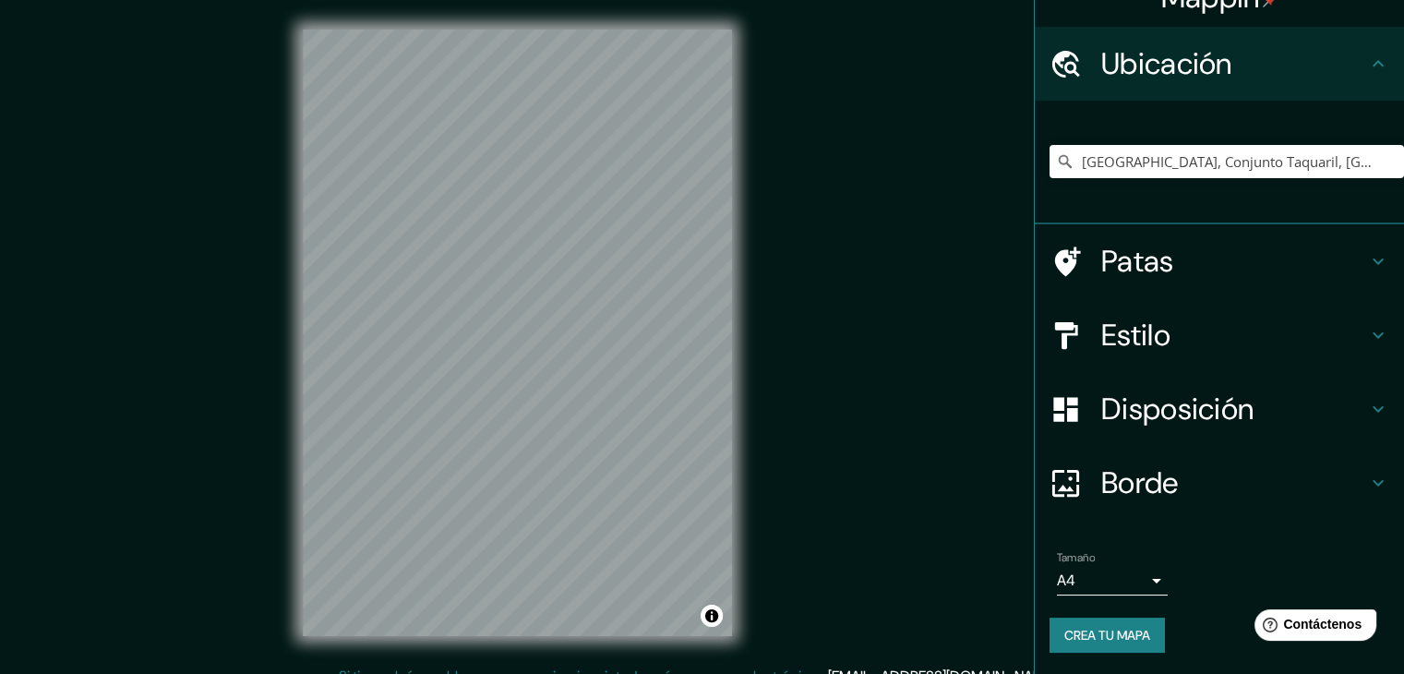
click at [1180, 469] on h4 "Borde" at bounding box center [1234, 482] width 266 height 37
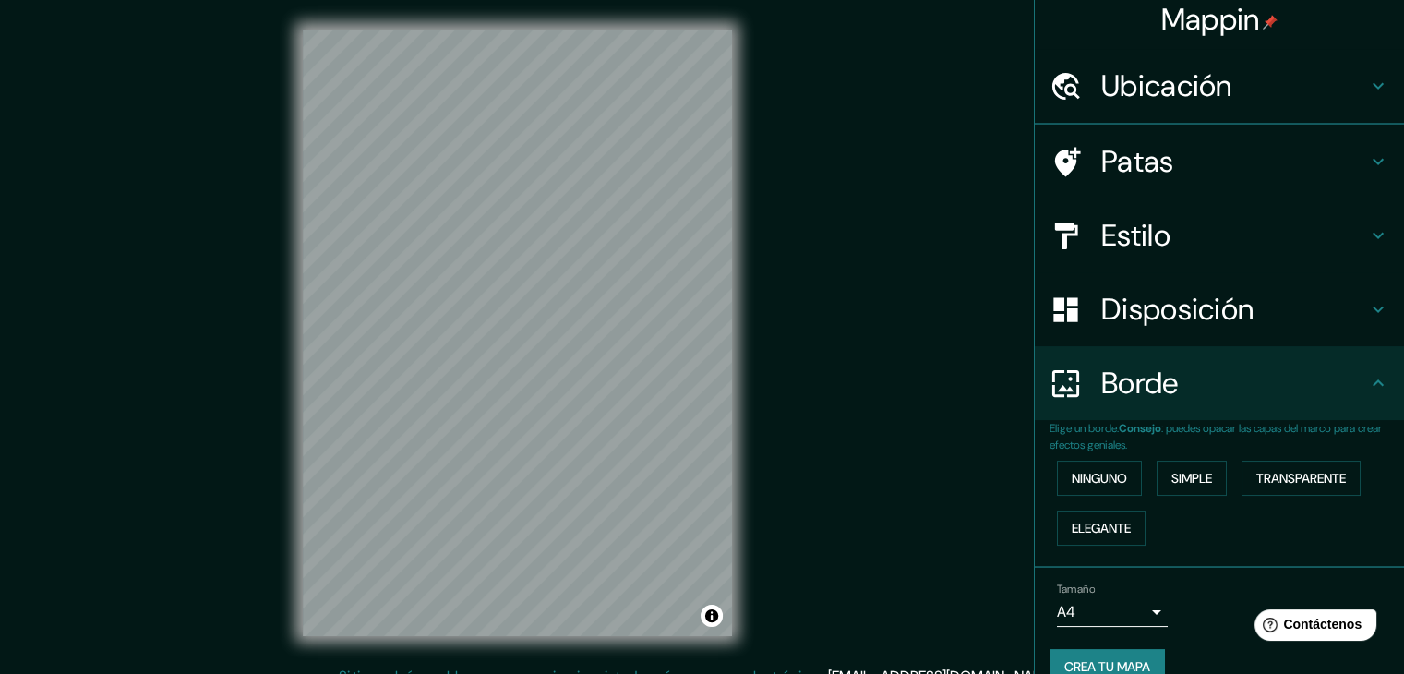
scroll to position [32, 0]
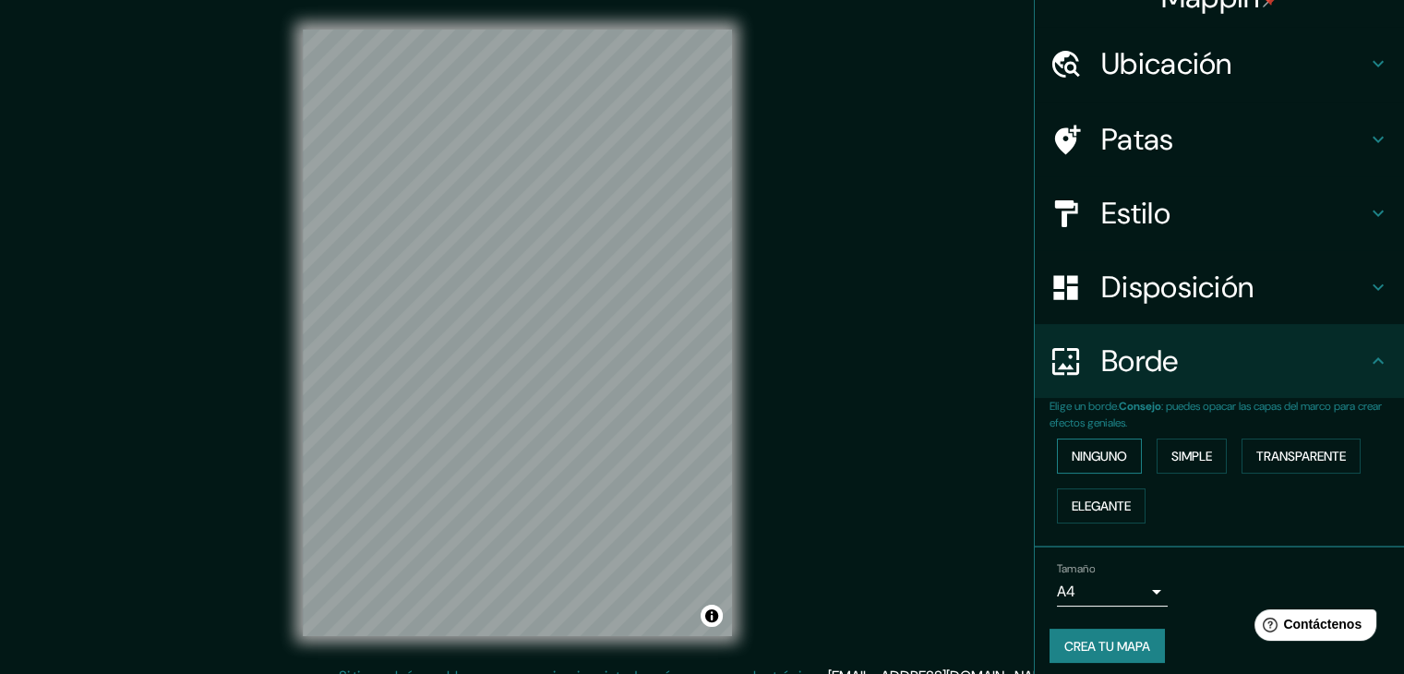
click at [1100, 462] on font "Ninguno" at bounding box center [1098, 456] width 55 height 17
click at [1180, 460] on font "Simple" at bounding box center [1191, 456] width 41 height 17
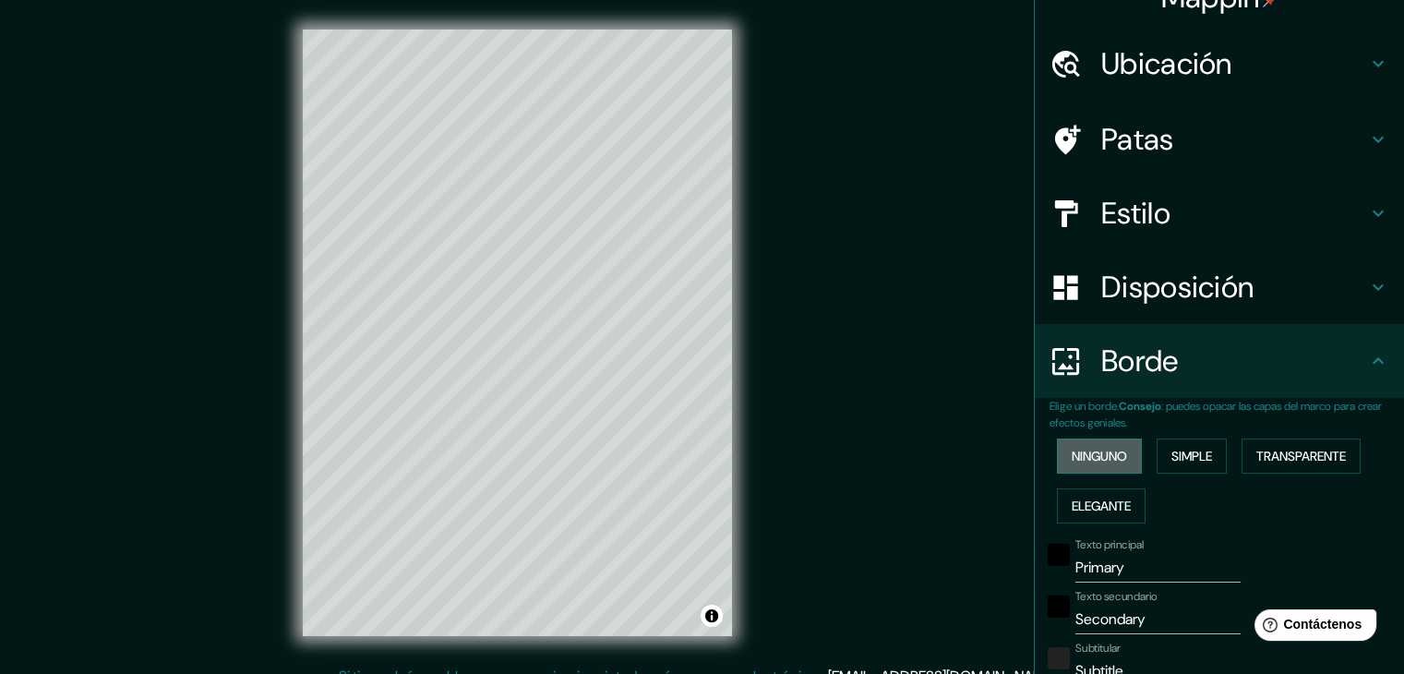
click at [1104, 456] on font "Ninguno" at bounding box center [1098, 456] width 55 height 17
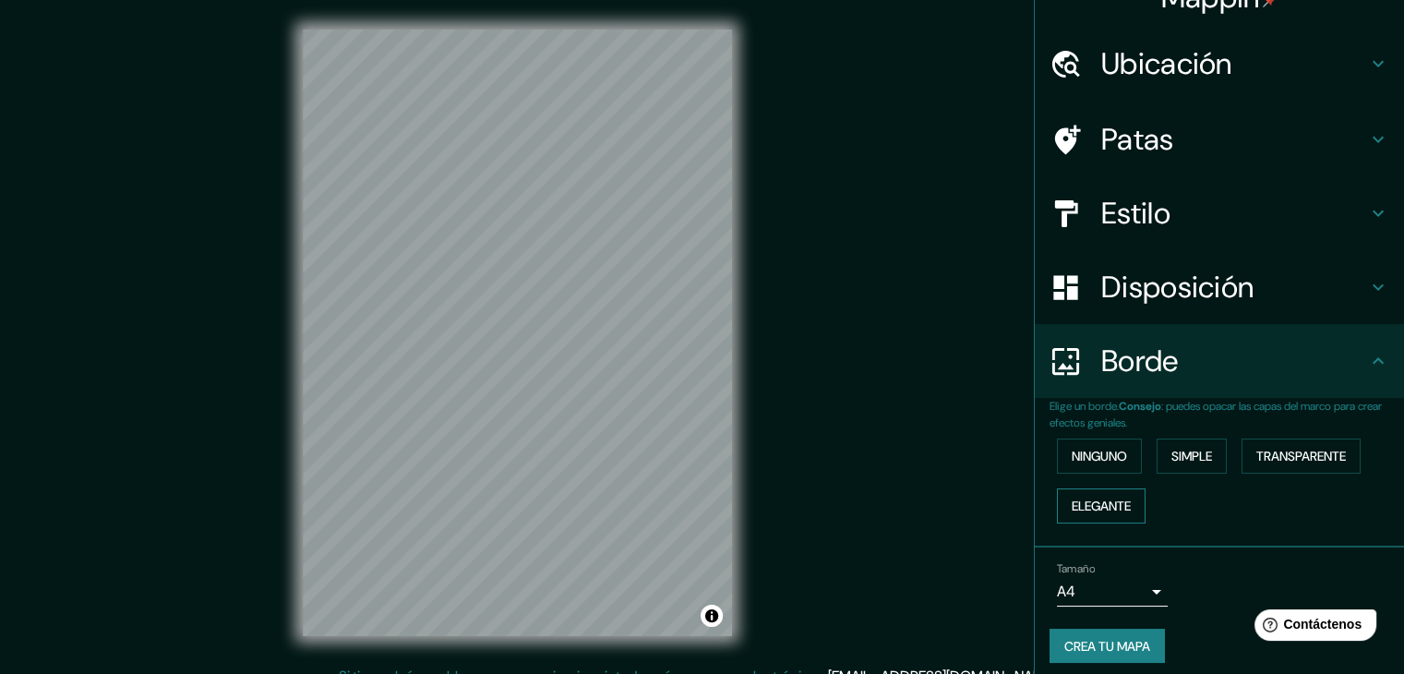
click at [1087, 513] on font "Elegante" at bounding box center [1100, 506] width 59 height 24
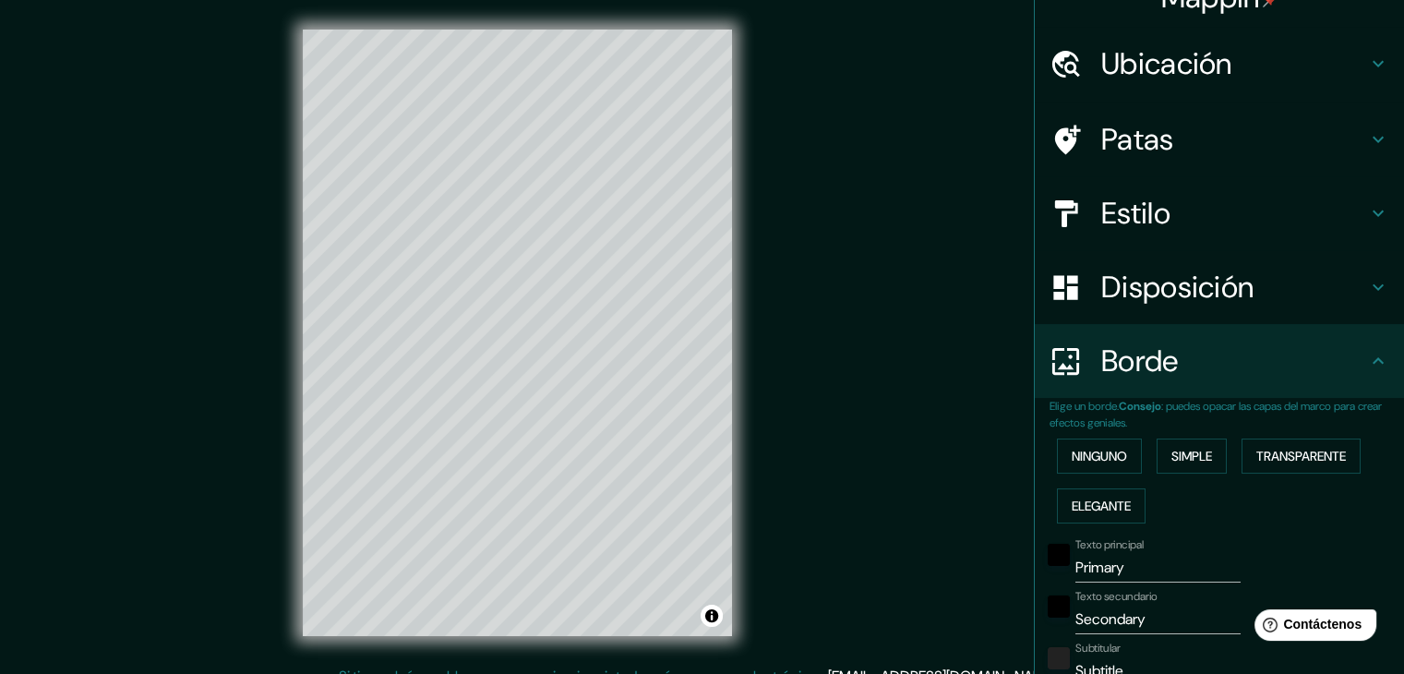
click at [1089, 436] on div "Ninguno Simple Transparente Elegante" at bounding box center [1226, 481] width 354 height 100
click at [1074, 465] on font "Ninguno" at bounding box center [1098, 456] width 55 height 24
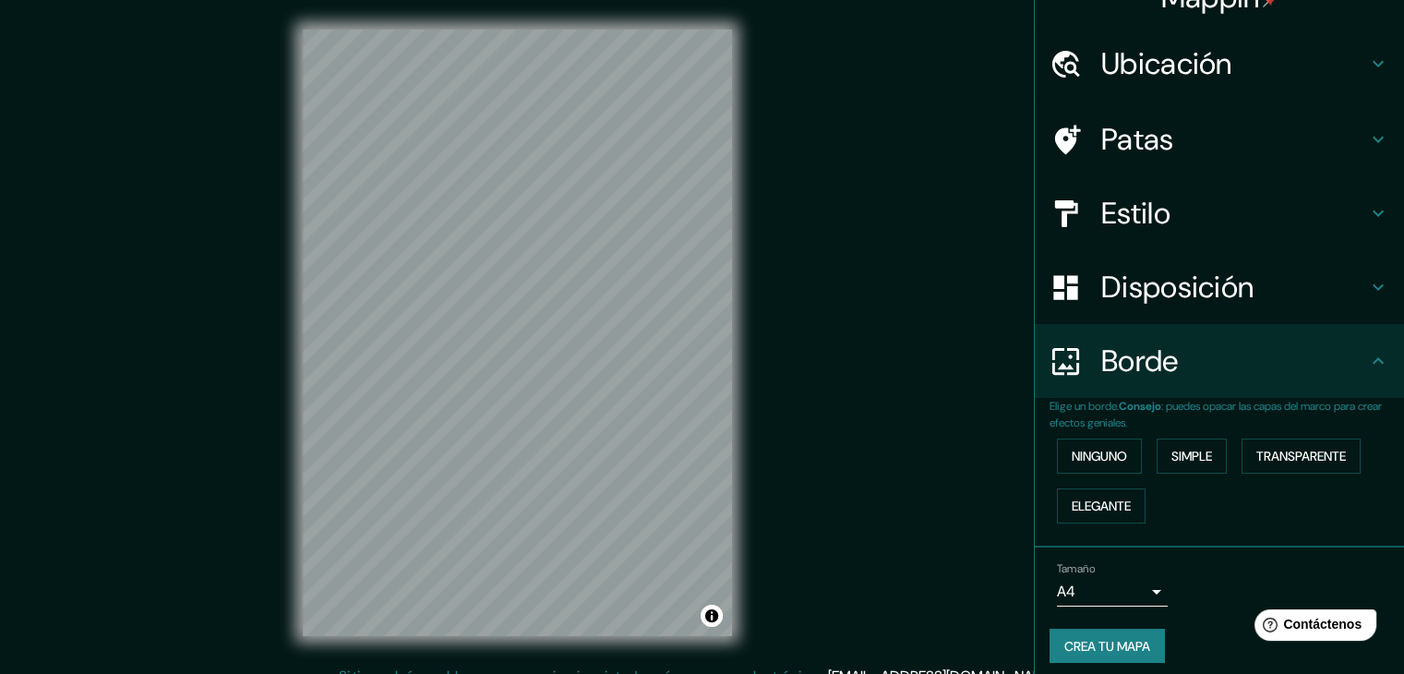
click at [1257, 263] on div "Disposición" at bounding box center [1218, 287] width 369 height 74
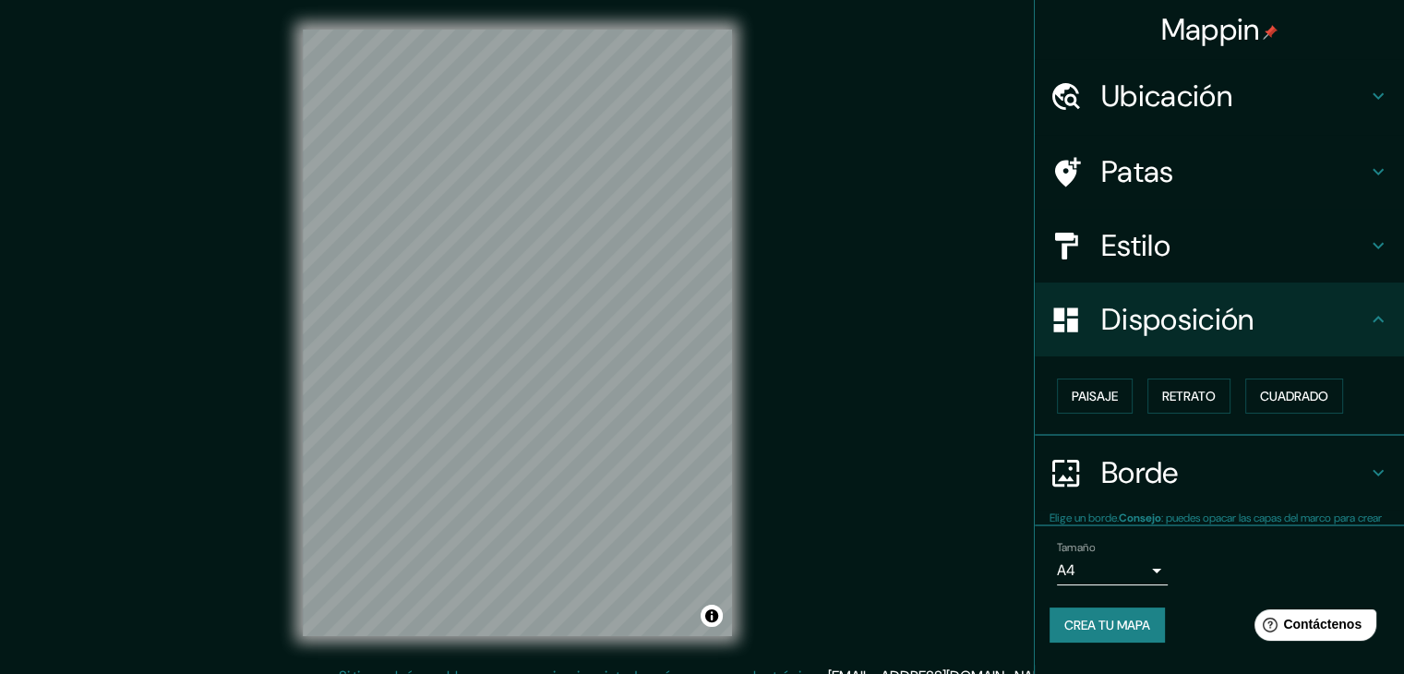
scroll to position [0, 0]
click at [1099, 394] on font "Paisaje" at bounding box center [1094, 396] width 46 height 17
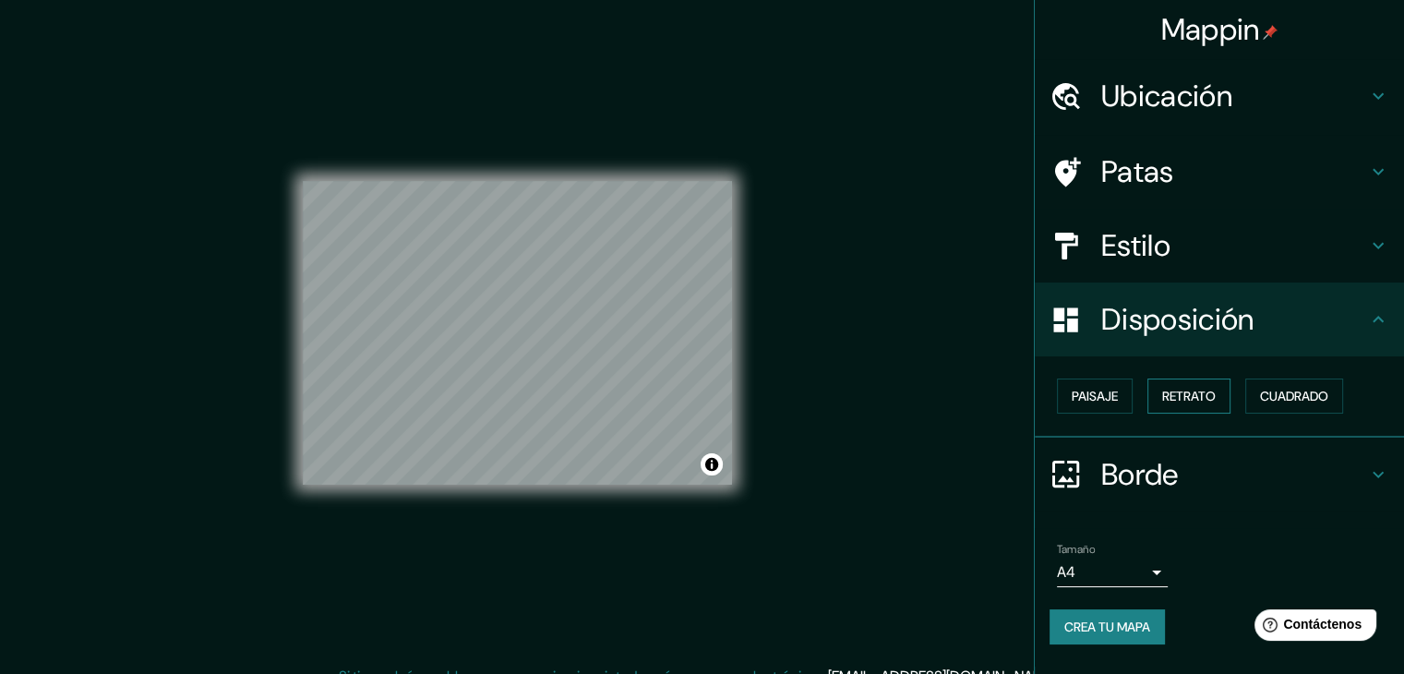
click at [1207, 394] on font "Retrato" at bounding box center [1189, 396] width 54 height 17
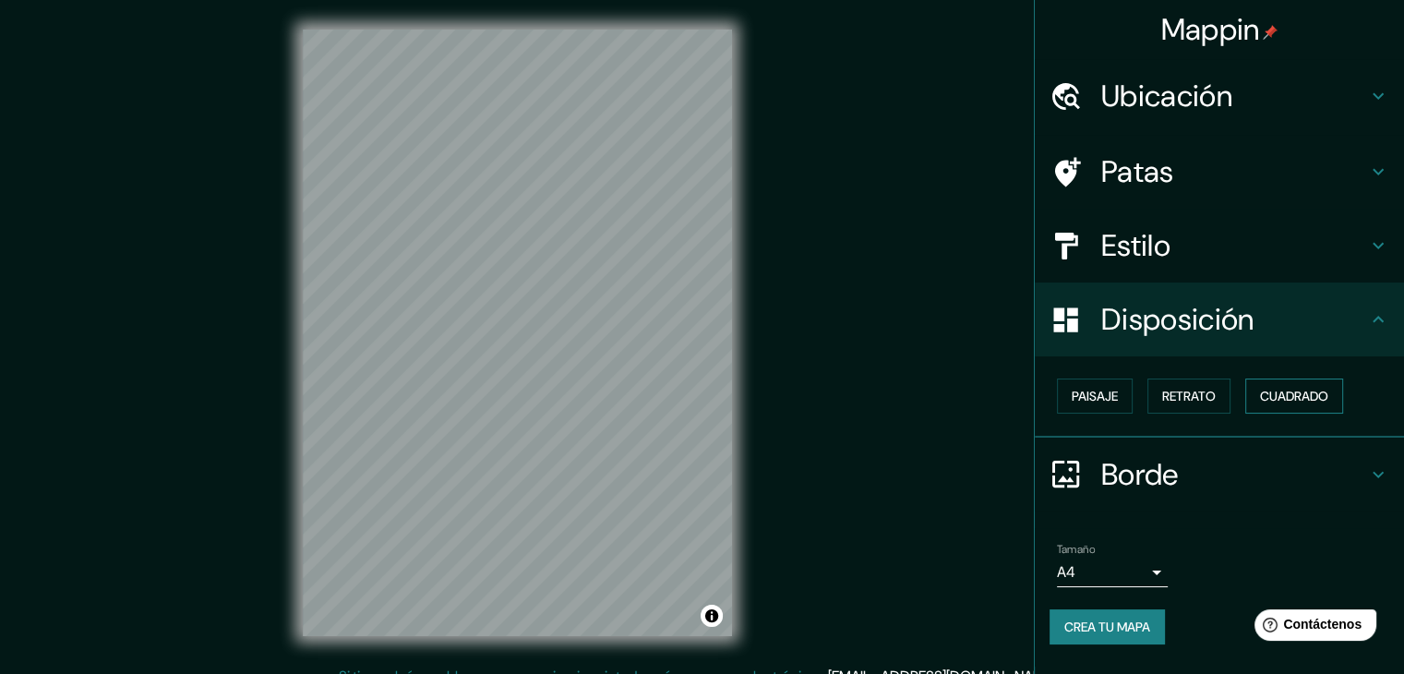
click at [1293, 390] on font "Cuadrado" at bounding box center [1294, 396] width 68 height 17
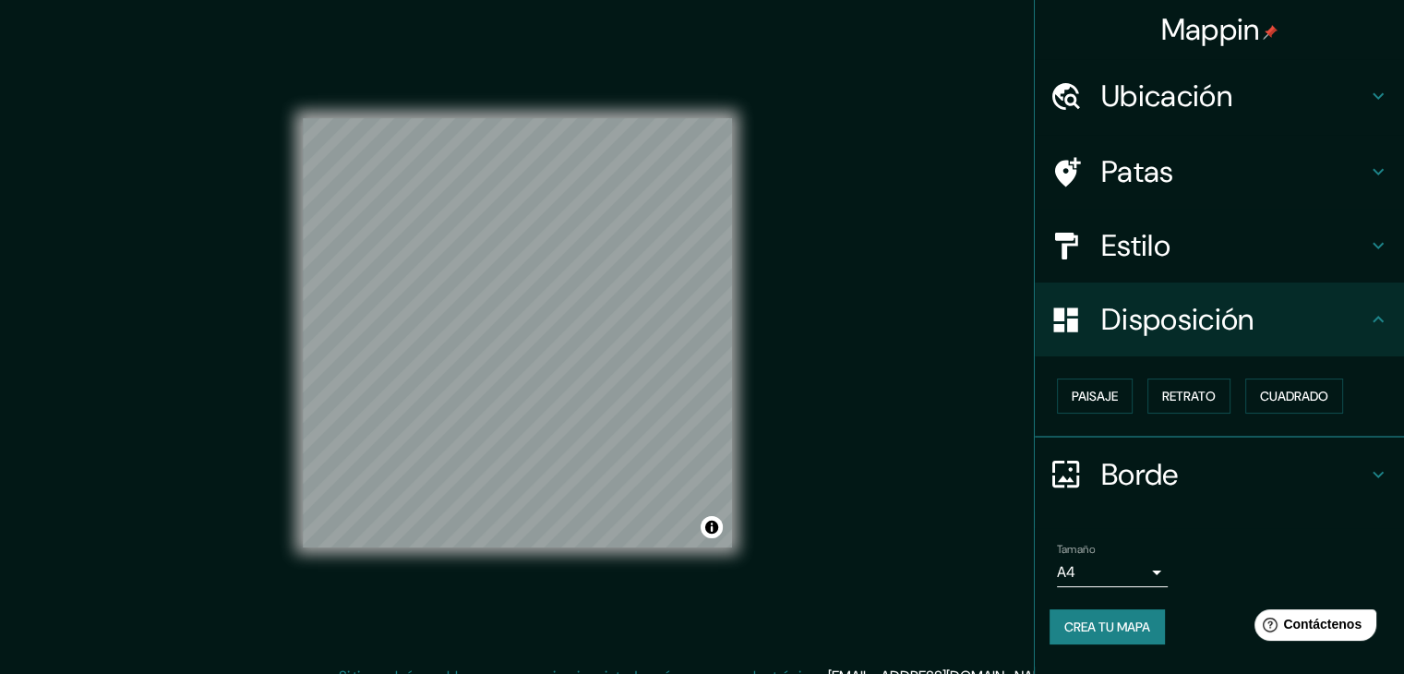
click at [1194, 235] on h4 "Estilo" at bounding box center [1234, 245] width 266 height 37
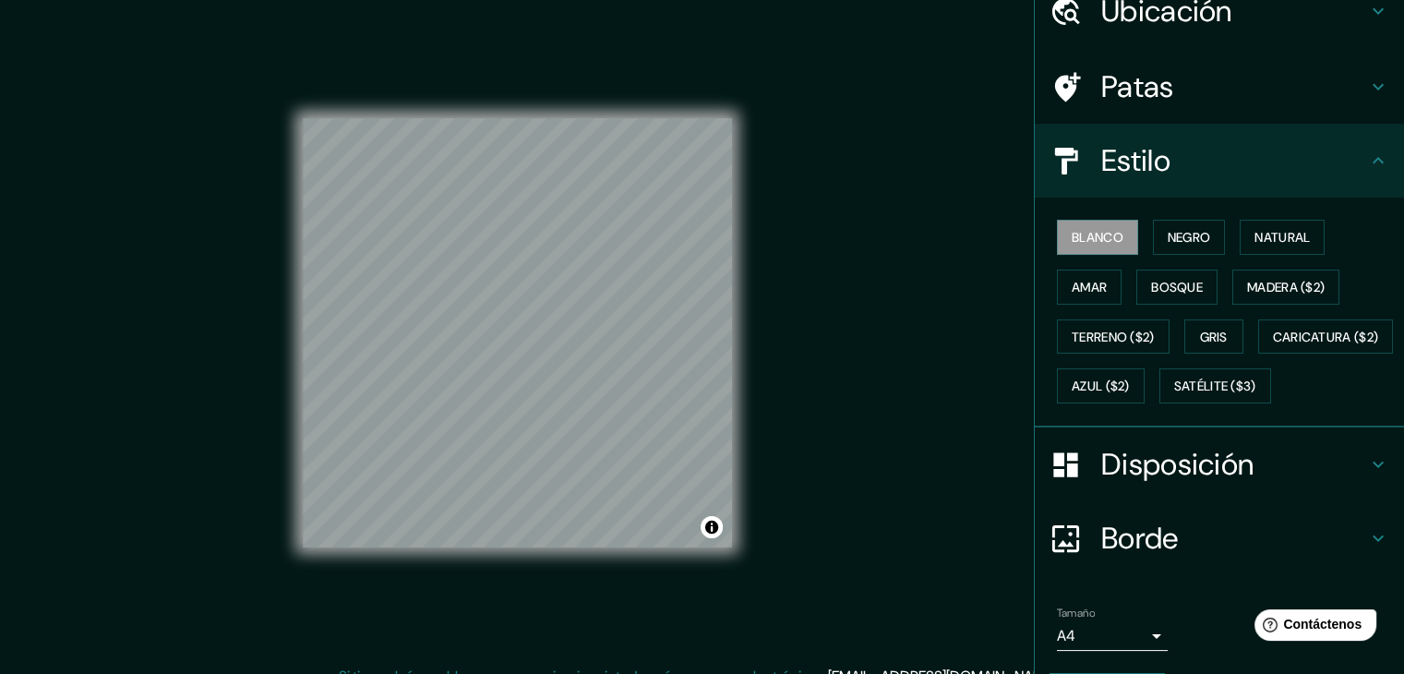
scroll to position [92, 0]
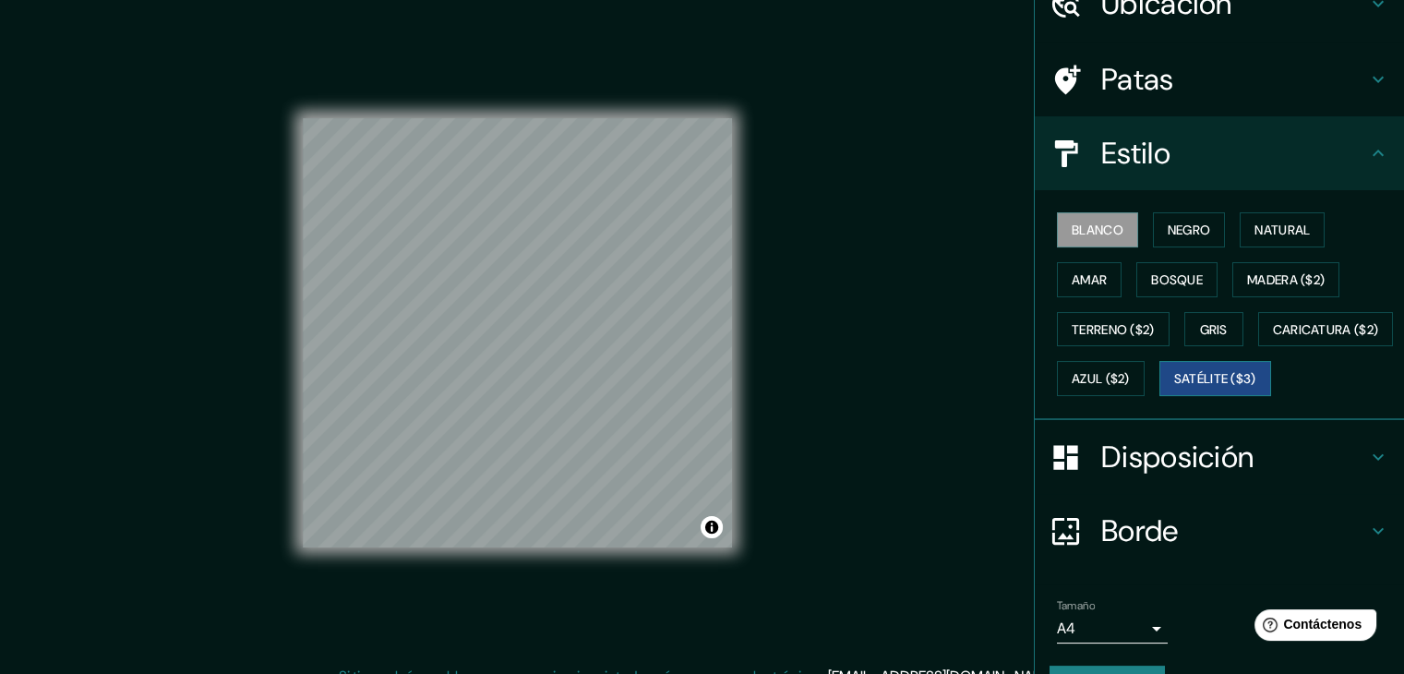
click at [1174, 388] on font "Satélite ($3)" at bounding box center [1215, 379] width 82 height 17
click at [753, 408] on div "© Mapbox © OpenStreetMap Improve this map © Maxar" at bounding box center [517, 332] width 488 height 665
click at [284, 249] on div "© Mapbox © OpenStreetMap Improve this map © Maxar" at bounding box center [517, 332] width 488 height 665
click at [450, 114] on div "© Mapbox © OpenStreetMap Improve this map © Maxar" at bounding box center [517, 333] width 429 height 606
click at [710, 621] on div "© Mapbox © OpenStreetMap Improve this map © Maxar" at bounding box center [517, 333] width 429 height 606
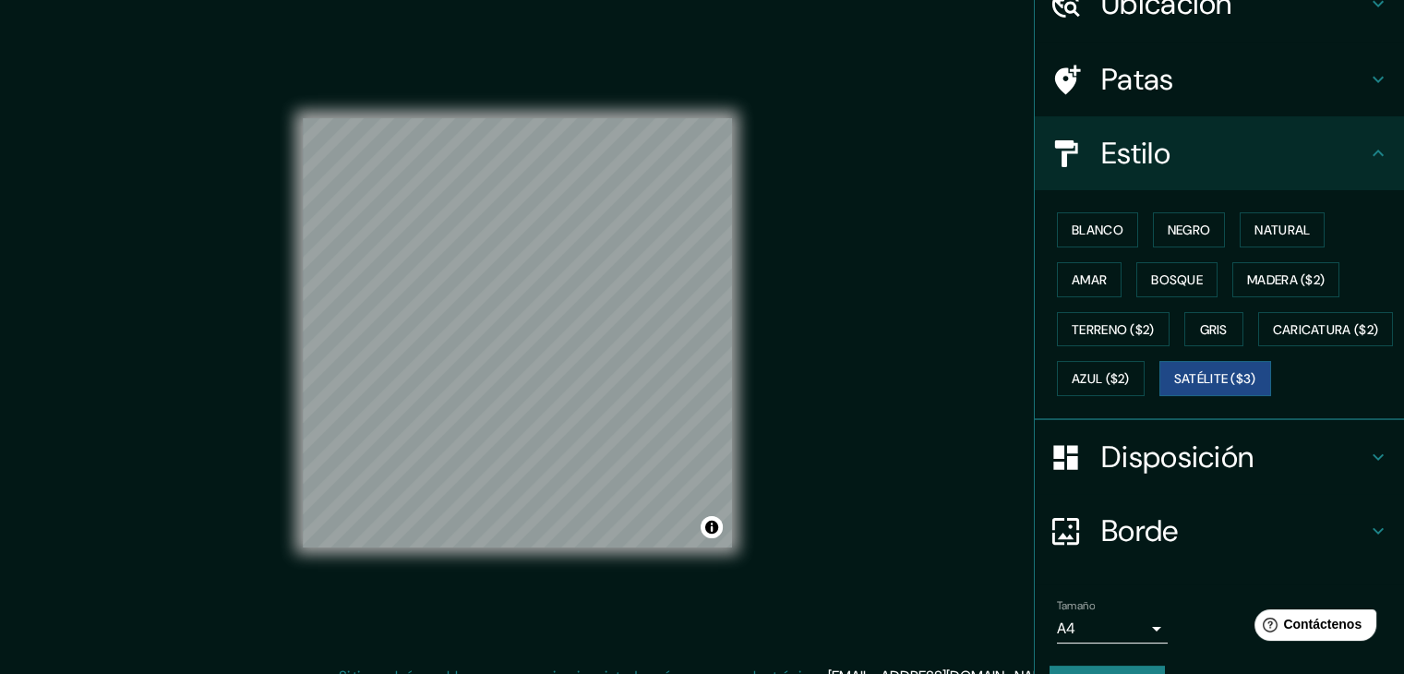
click at [757, 322] on div "© Mapbox © OpenStreetMap Improve this map © Maxar" at bounding box center [517, 332] width 488 height 665
click at [442, 573] on div "© Mapbox © OpenStreetMap Improve this map © Maxar" at bounding box center [517, 333] width 429 height 606
click at [287, 311] on div "© Mapbox © OpenStreetMap Improve this map © Maxar" at bounding box center [517, 332] width 488 height 665
click at [908, 352] on div "Mappin Ubicación [GEOGRAPHIC_DATA], Conjunto Taquaril, [GEOGRAPHIC_DATA] - [GEO…" at bounding box center [702, 347] width 1404 height 695
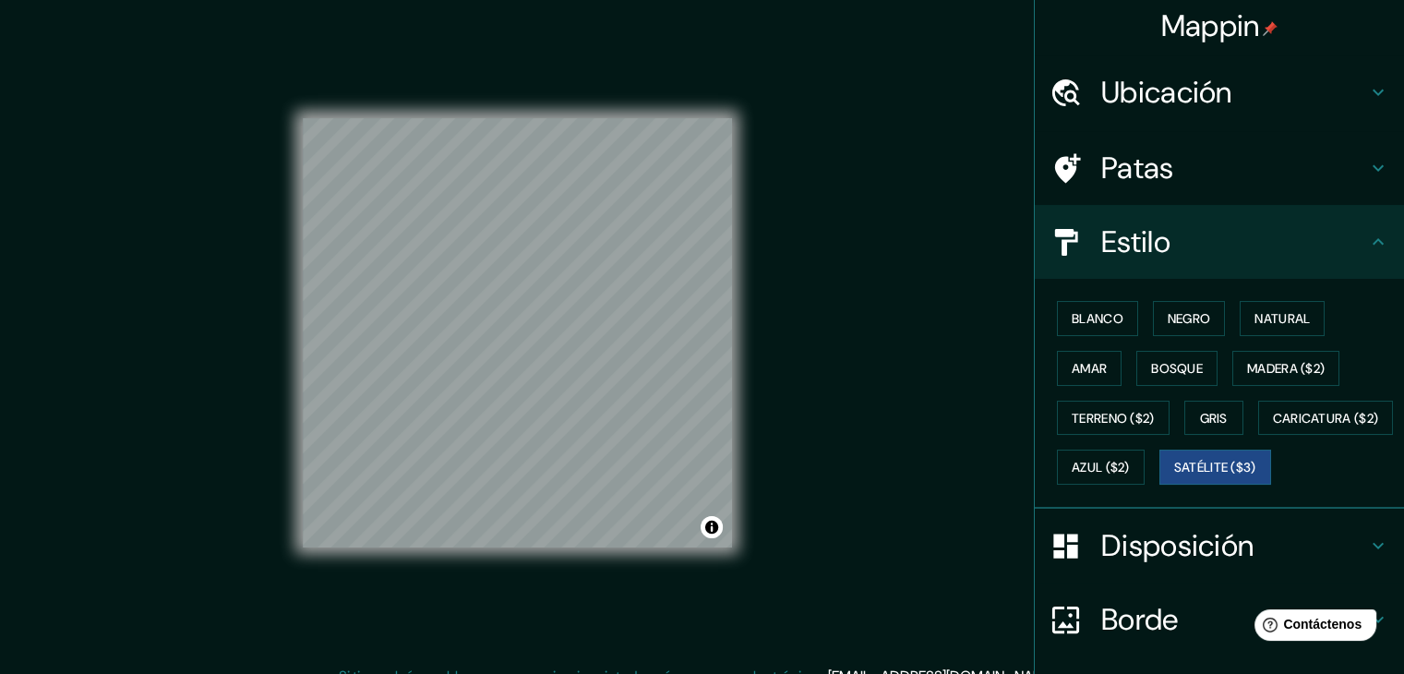
scroll to position [0, 0]
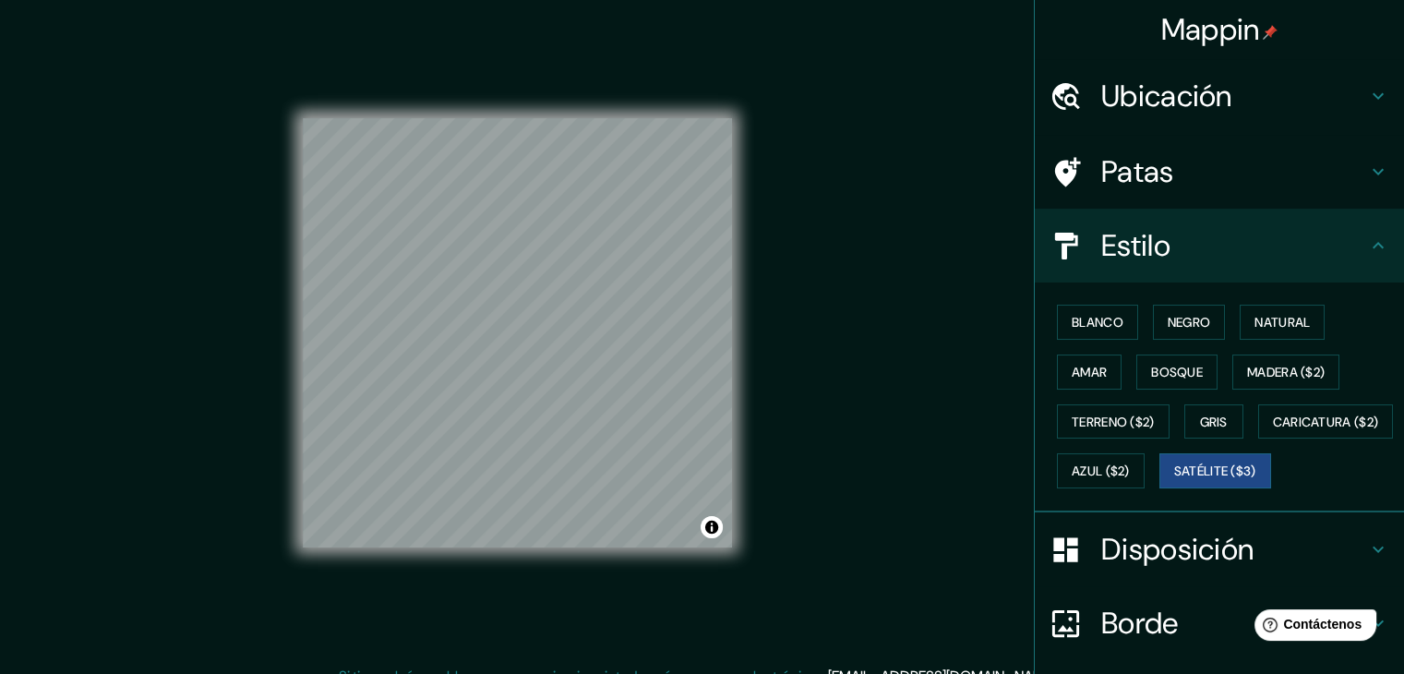
click at [1221, 112] on h4 "Ubicación" at bounding box center [1234, 96] width 266 height 37
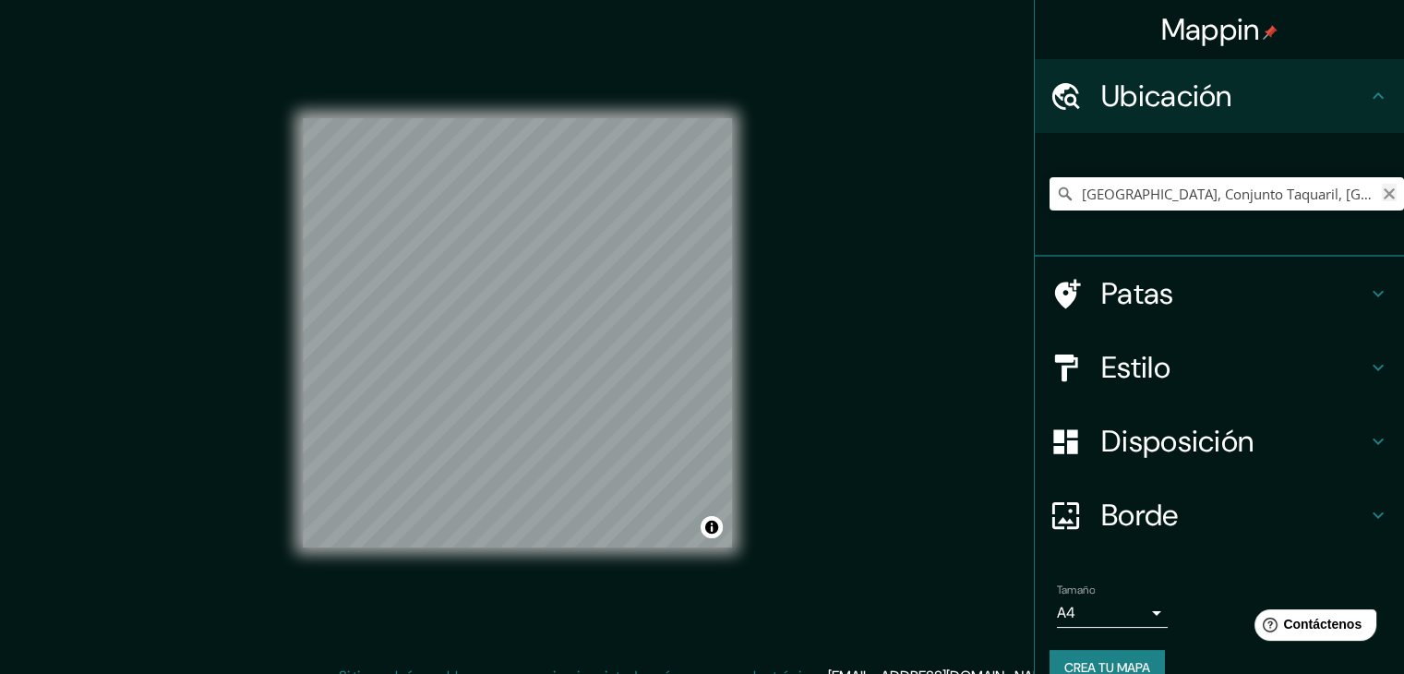
click at [1383, 195] on icon "Claro" at bounding box center [1388, 193] width 11 height 11
paste input "Av. [PERSON_NAME][STREET_ADDRESS]"
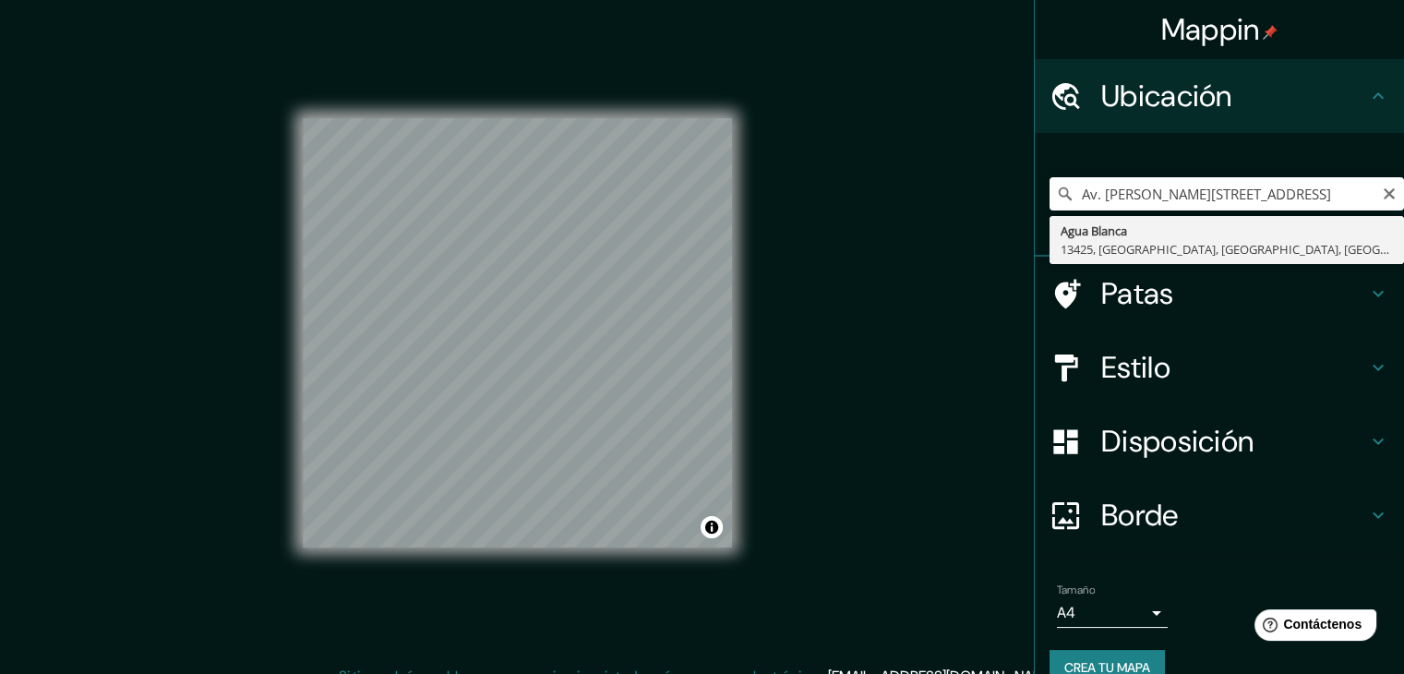
type input "Água Branca, 13425, [GEOGRAPHIC_DATA], [GEOGRAPHIC_DATA], [GEOGRAPHIC_DATA]"
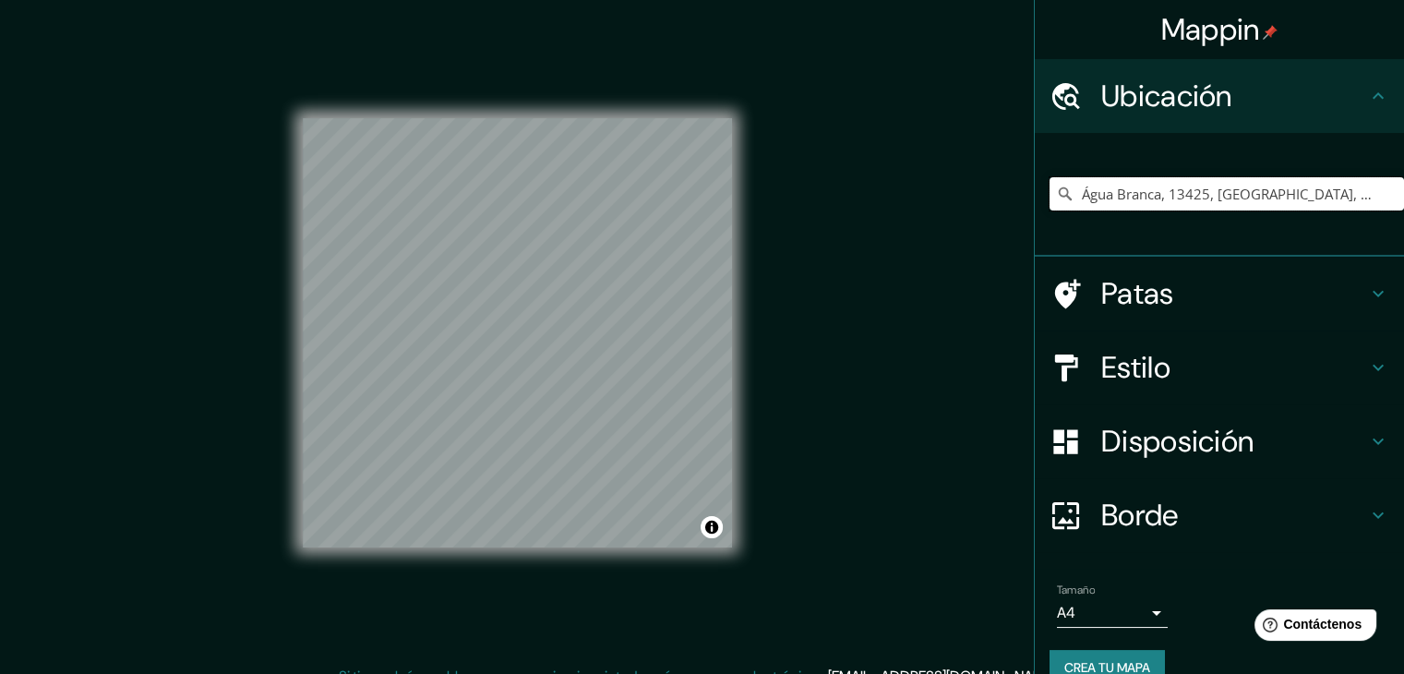
scroll to position [0, 0]
click at [790, 463] on div "Mappin Ubicación Água Branca, 13425, [GEOGRAPHIC_DATA], [GEOGRAPHIC_DATA], [GEO…" at bounding box center [702, 347] width 1404 height 695
click at [1180, 197] on input "Água Branca, 13425, [GEOGRAPHIC_DATA], [GEOGRAPHIC_DATA], [GEOGRAPHIC_DATA]" at bounding box center [1226, 193] width 354 height 33
click at [1381, 184] on button "Claro" at bounding box center [1388, 193] width 15 height 18
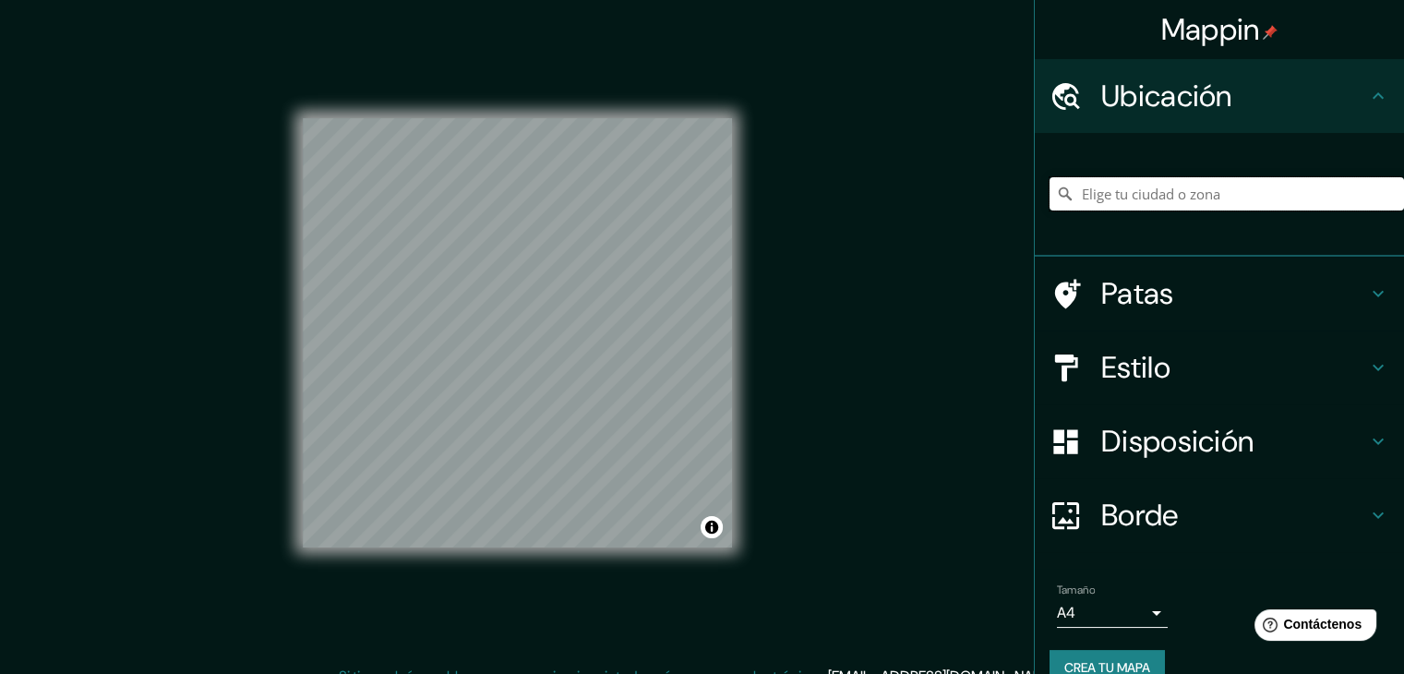
paste input "[STREET_ADDRESS][PERSON_NAME] [STREET_ADDRESS]"
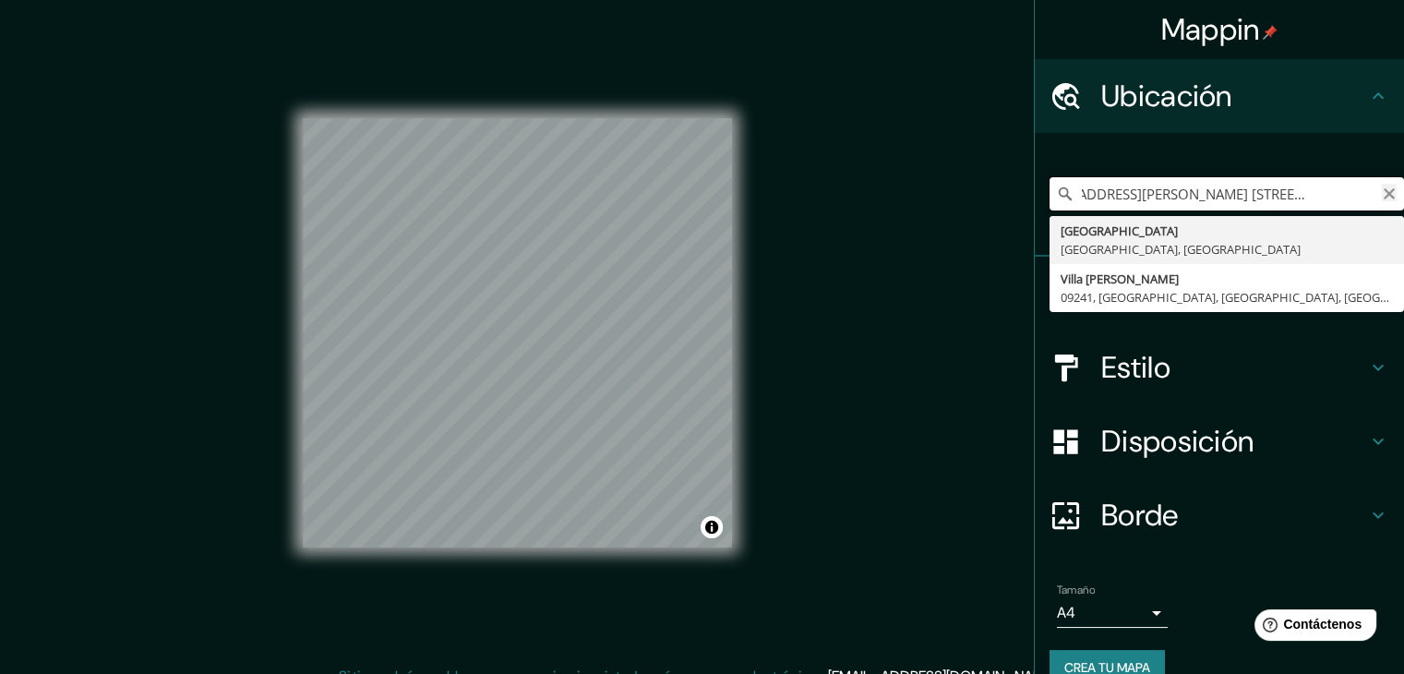
type input "[STREET_ADDRESS][PERSON_NAME] [STREET_ADDRESS]"
click at [1383, 192] on icon "Claro" at bounding box center [1388, 193] width 11 height 11
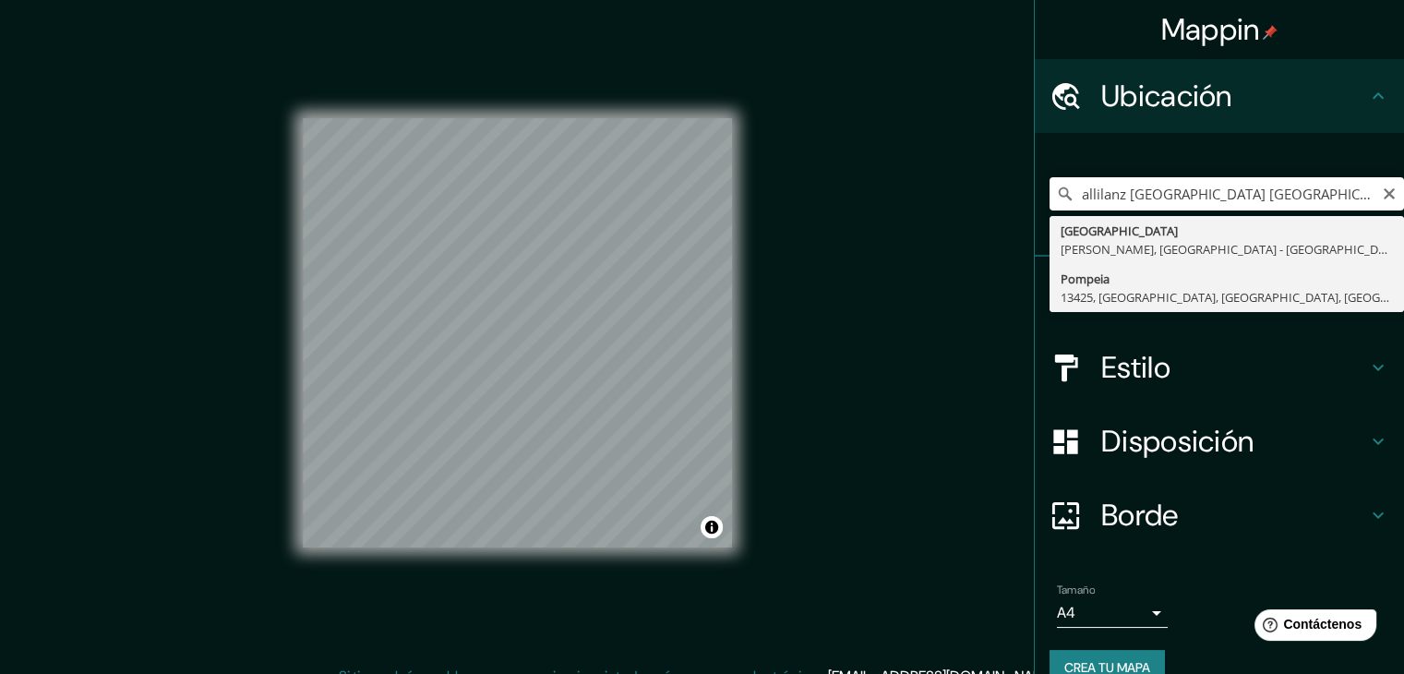
type input "Pompéia, 13425, [GEOGRAPHIC_DATA], [GEOGRAPHIC_DATA], [GEOGRAPHIC_DATA]"
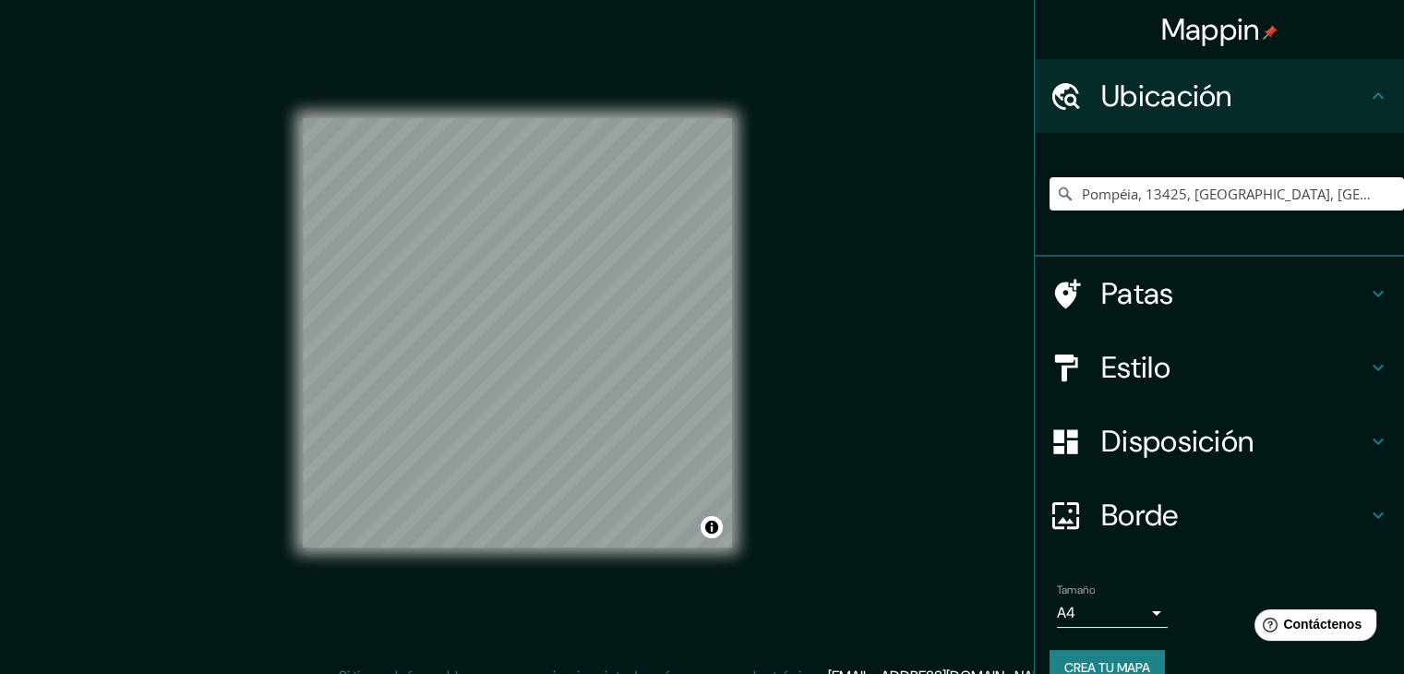
click at [801, 270] on div "Mappin Ubicación Pompéia, 13425, [GEOGRAPHIC_DATA], [GEOGRAPHIC_DATA], [GEOGRAP…" at bounding box center [702, 347] width 1404 height 695
click at [764, 470] on div "Mappin Ubicación Pompéia, 13425, [GEOGRAPHIC_DATA], [GEOGRAPHIC_DATA], [GEOGRAP…" at bounding box center [702, 347] width 1404 height 695
